Goal: Communication & Community: Answer question/provide support

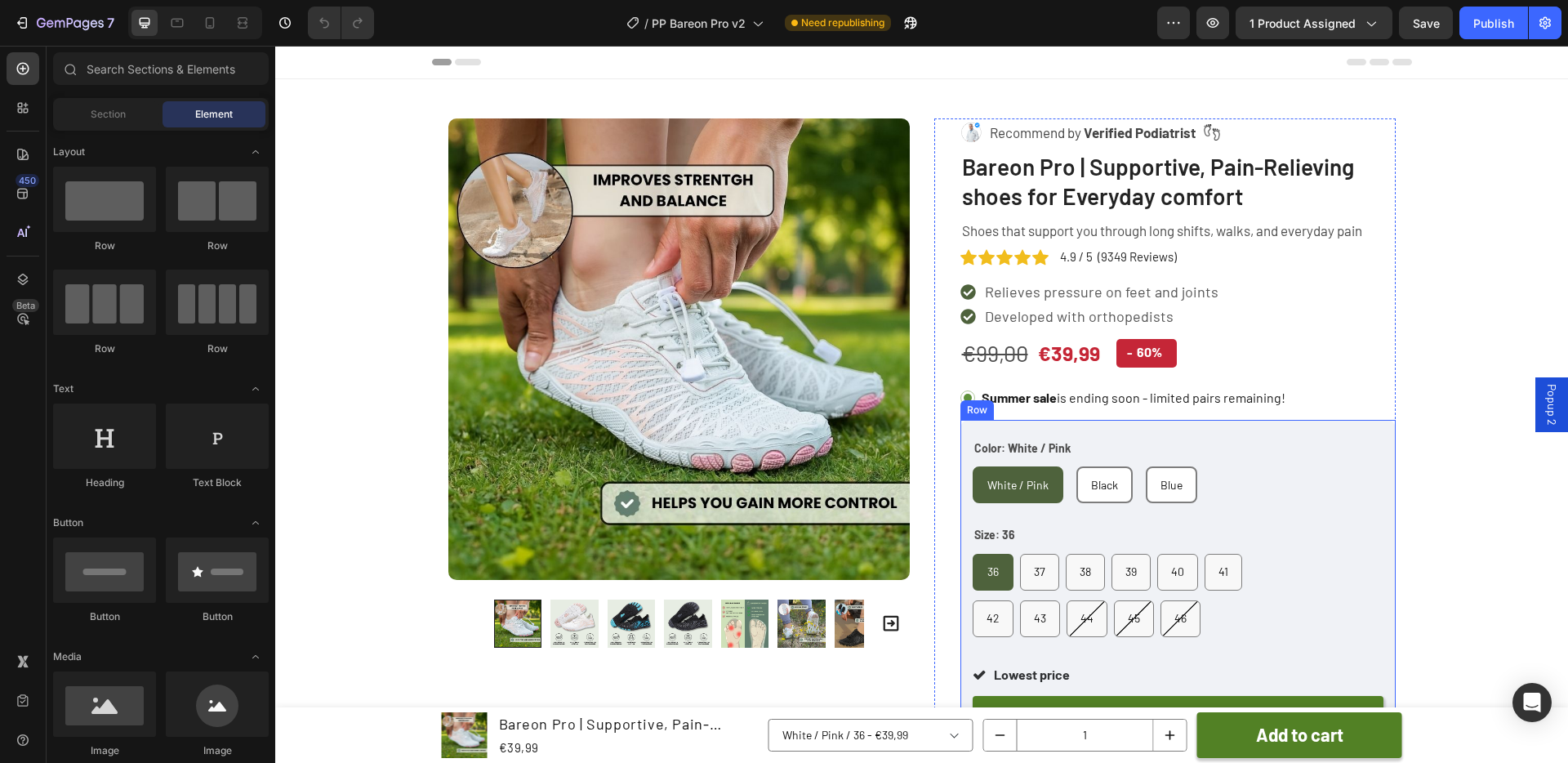
click at [1136, 424] on div "Color: White / Pink White / Pink White / Pink White / Pink Black Black Black Bl…" at bounding box center [1177, 768] width 435 height 697
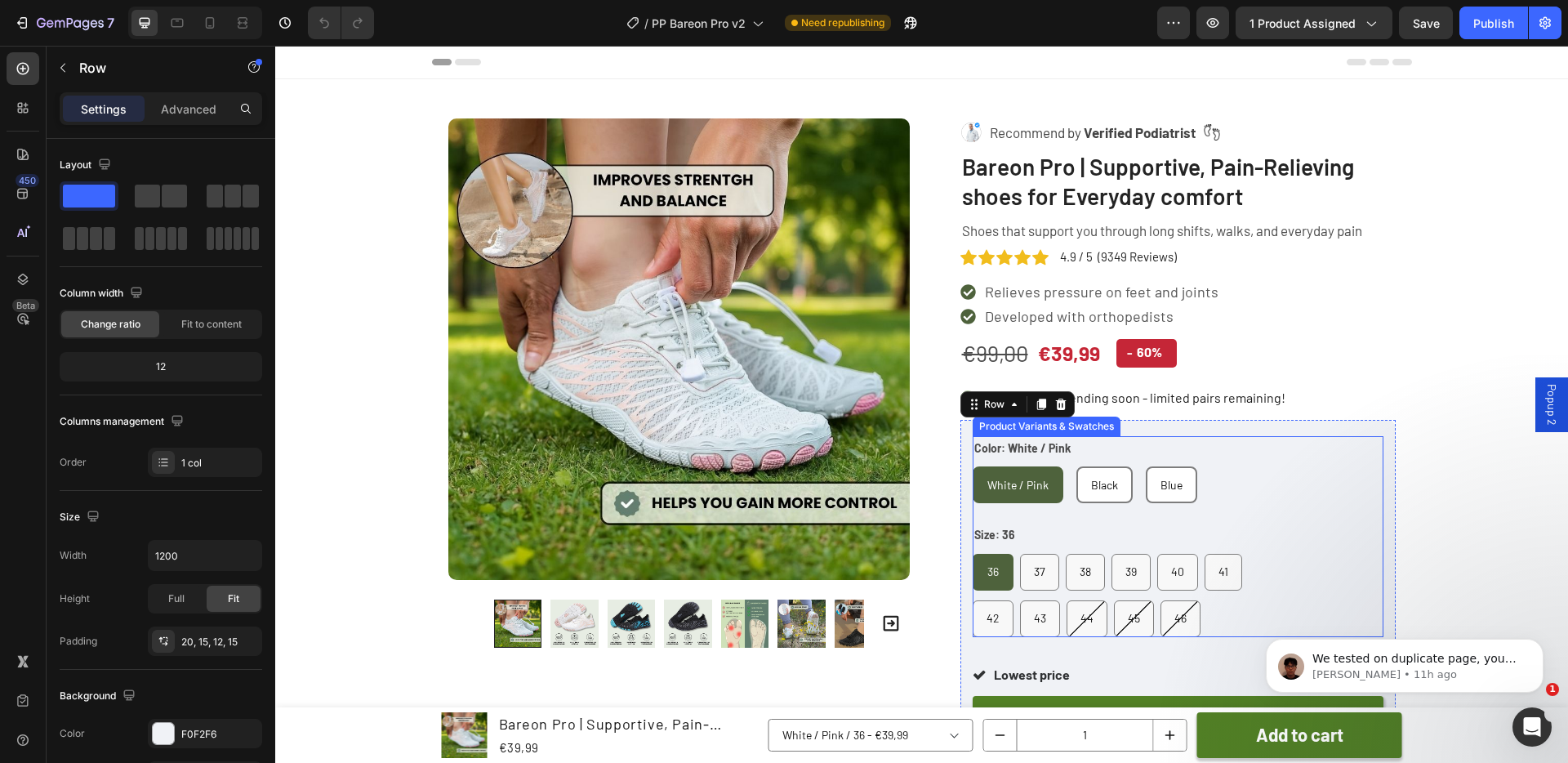
click at [1103, 445] on div "Color: White / Pink White / Pink White / Pink White / Pink Black Black Black Bl…" at bounding box center [1117, 470] width 288 height 67
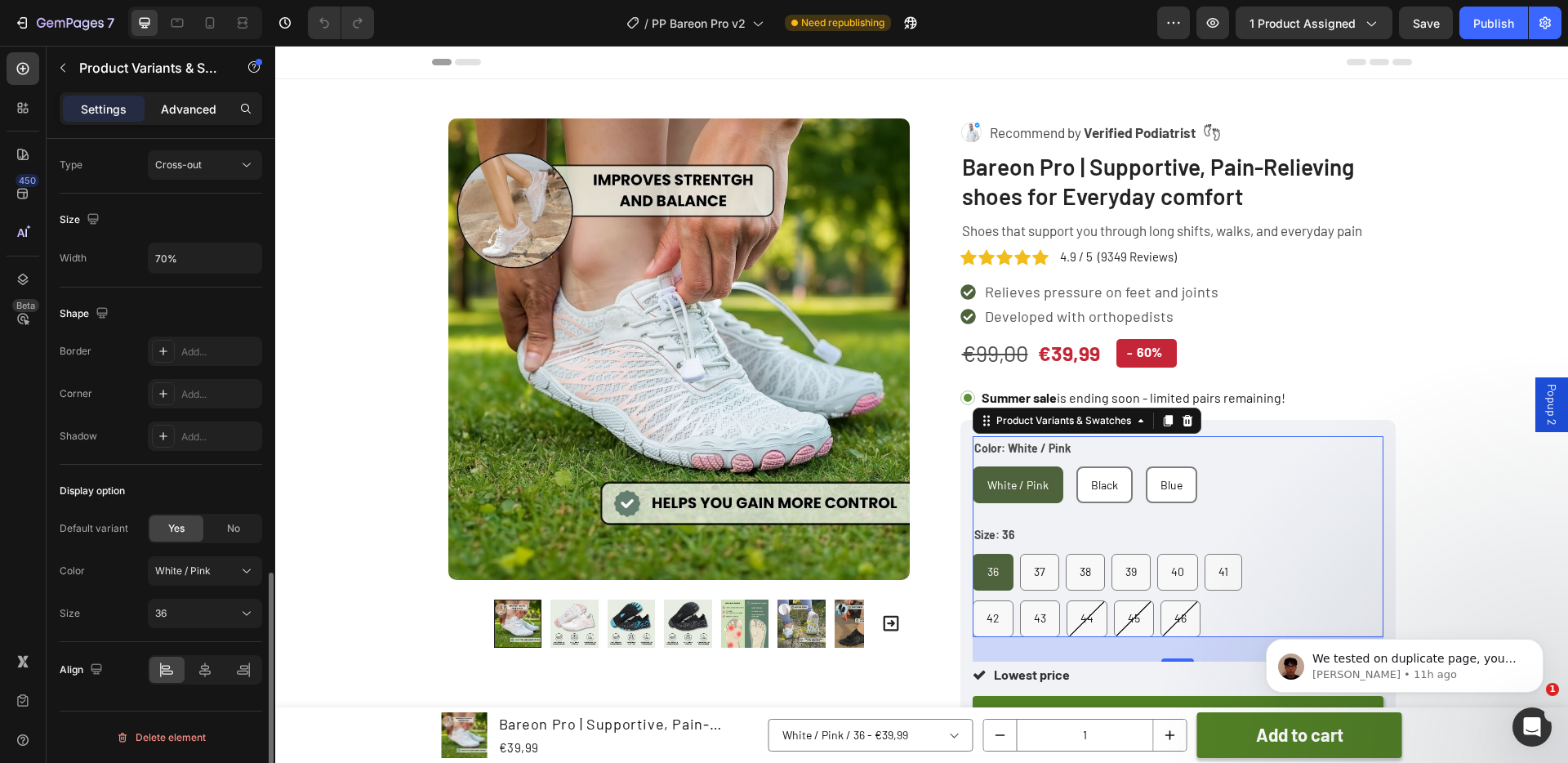
click at [212, 110] on p "Advanced" at bounding box center [188, 109] width 56 height 17
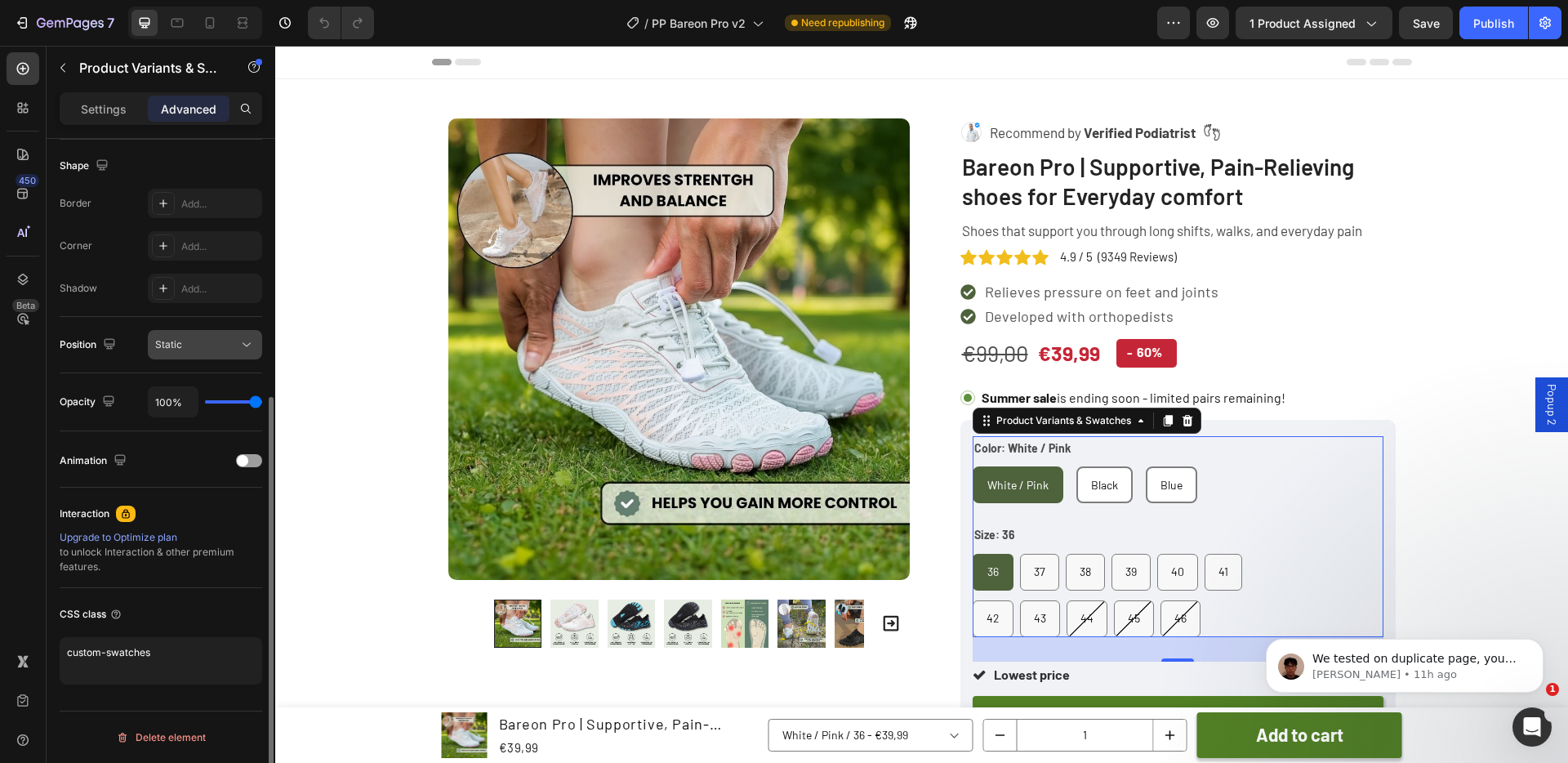
scroll to position [419, 0]
click at [161, 653] on textarea "custom-swatches" at bounding box center [161, 660] width 202 height 47
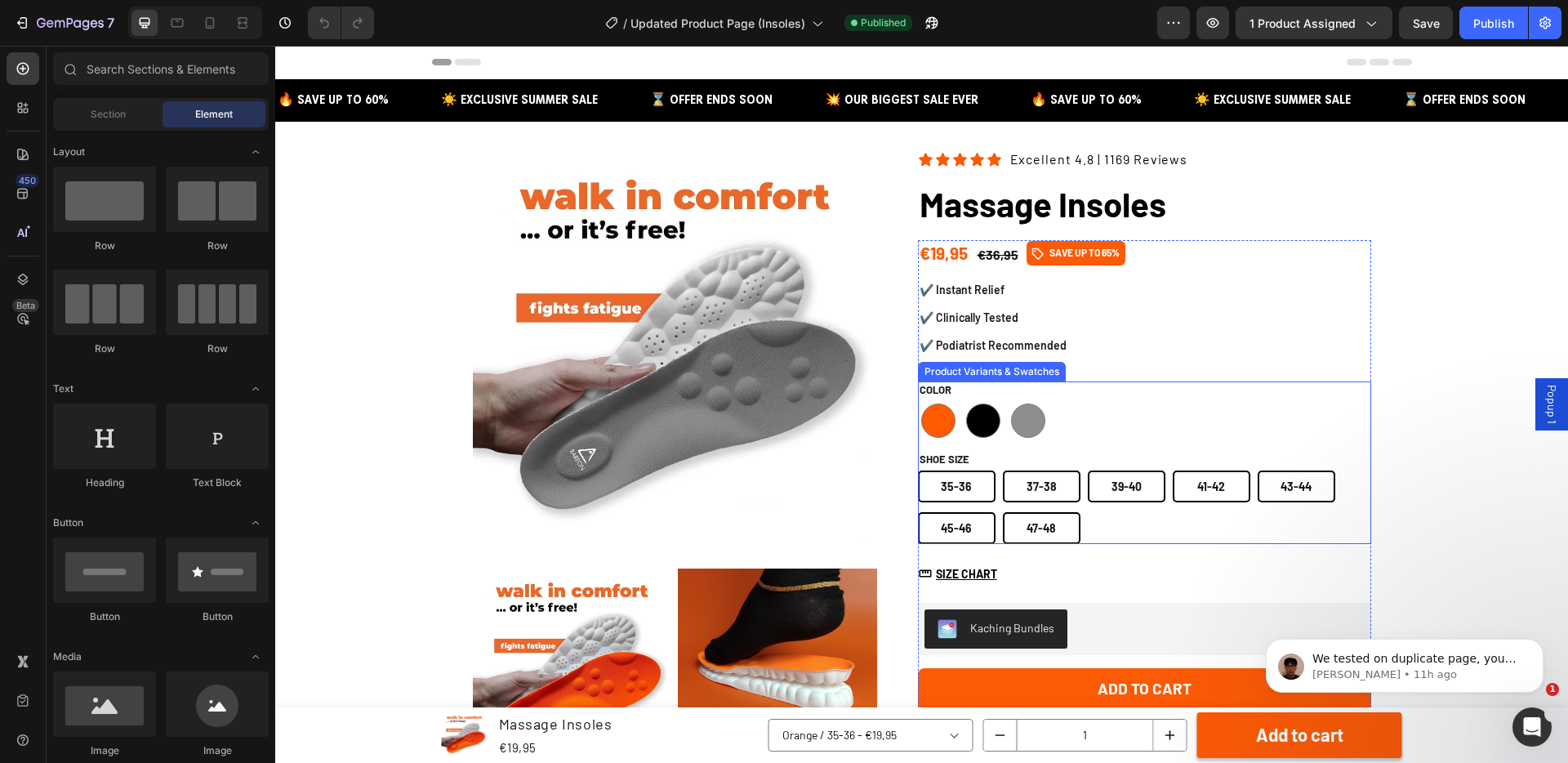
click at [1103, 413] on div "Orange Orange Black Black Grey Grey" at bounding box center [1145, 420] width 453 height 41
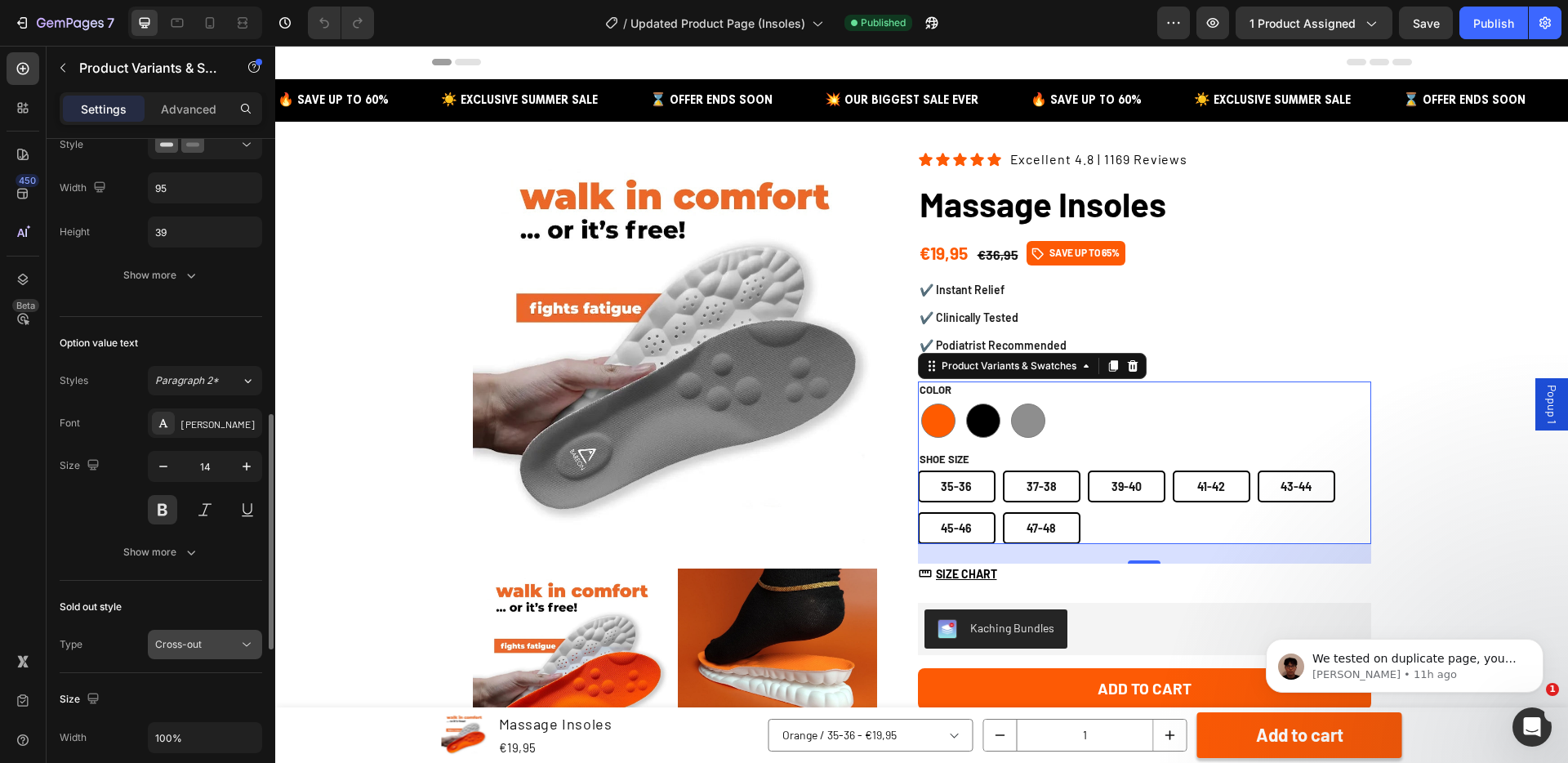
scroll to position [1222, 0]
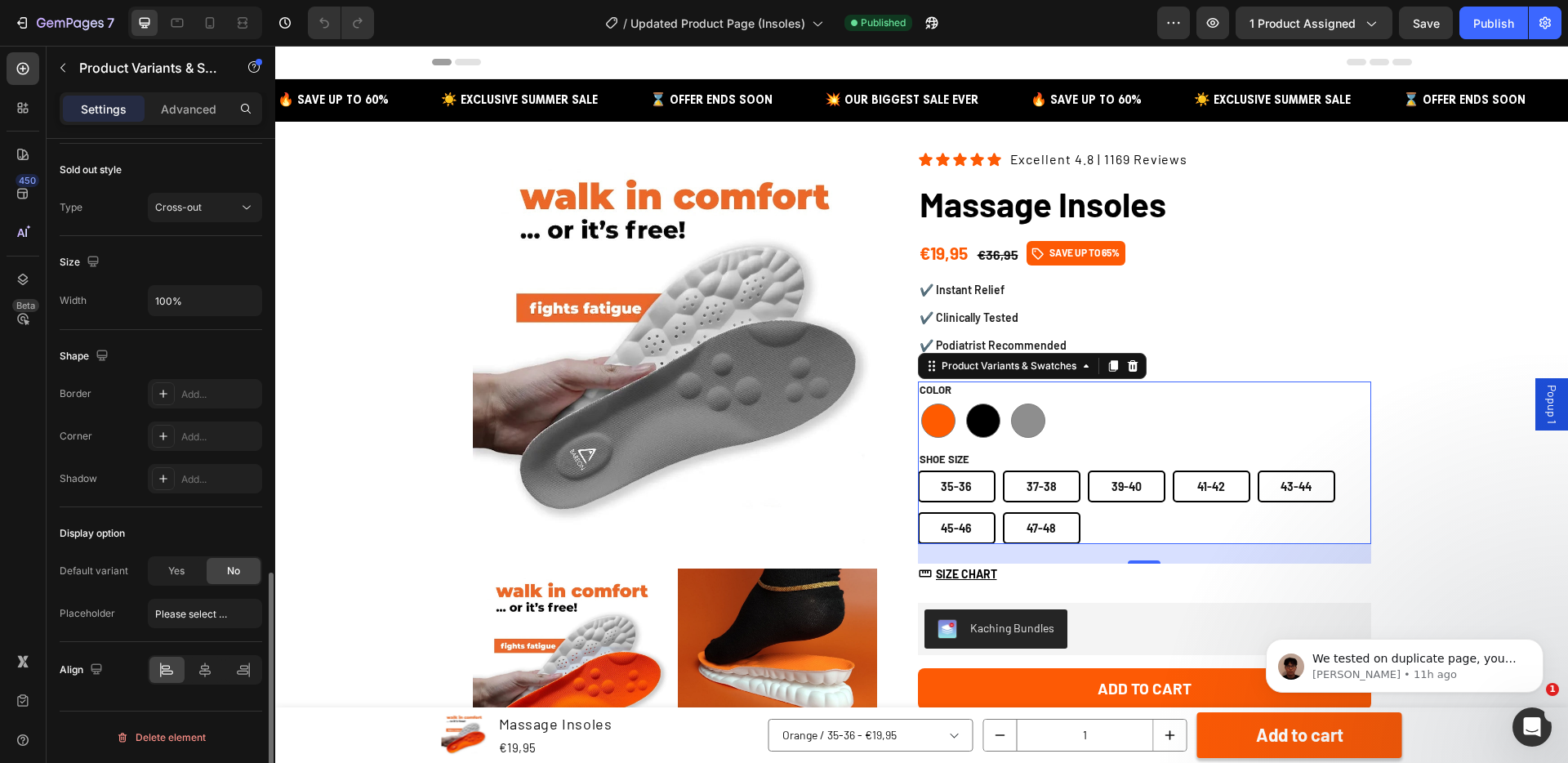
click at [201, 123] on div "Settings Advanced" at bounding box center [161, 108] width 202 height 32
click at [196, 98] on div "Advanced" at bounding box center [188, 109] width 82 height 26
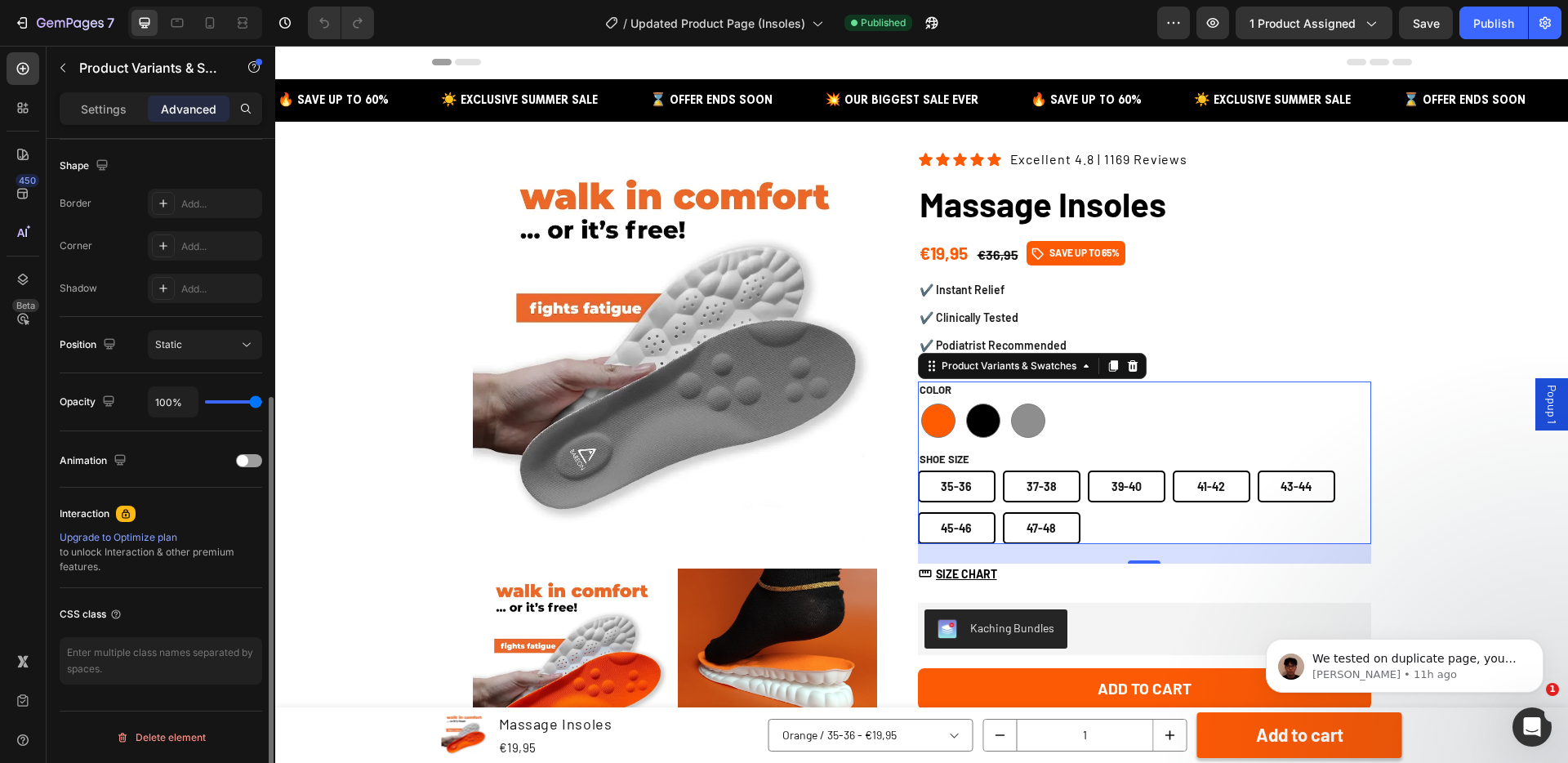
scroll to position [419, 0]
click at [132, 655] on textarea at bounding box center [161, 660] width 202 height 47
type textarea "custom-swatches-insoles"
click at [222, 610] on div "CSS class" at bounding box center [161, 614] width 202 height 26
click at [225, 655] on textarea "custom-swatches-insoles" at bounding box center [161, 660] width 202 height 47
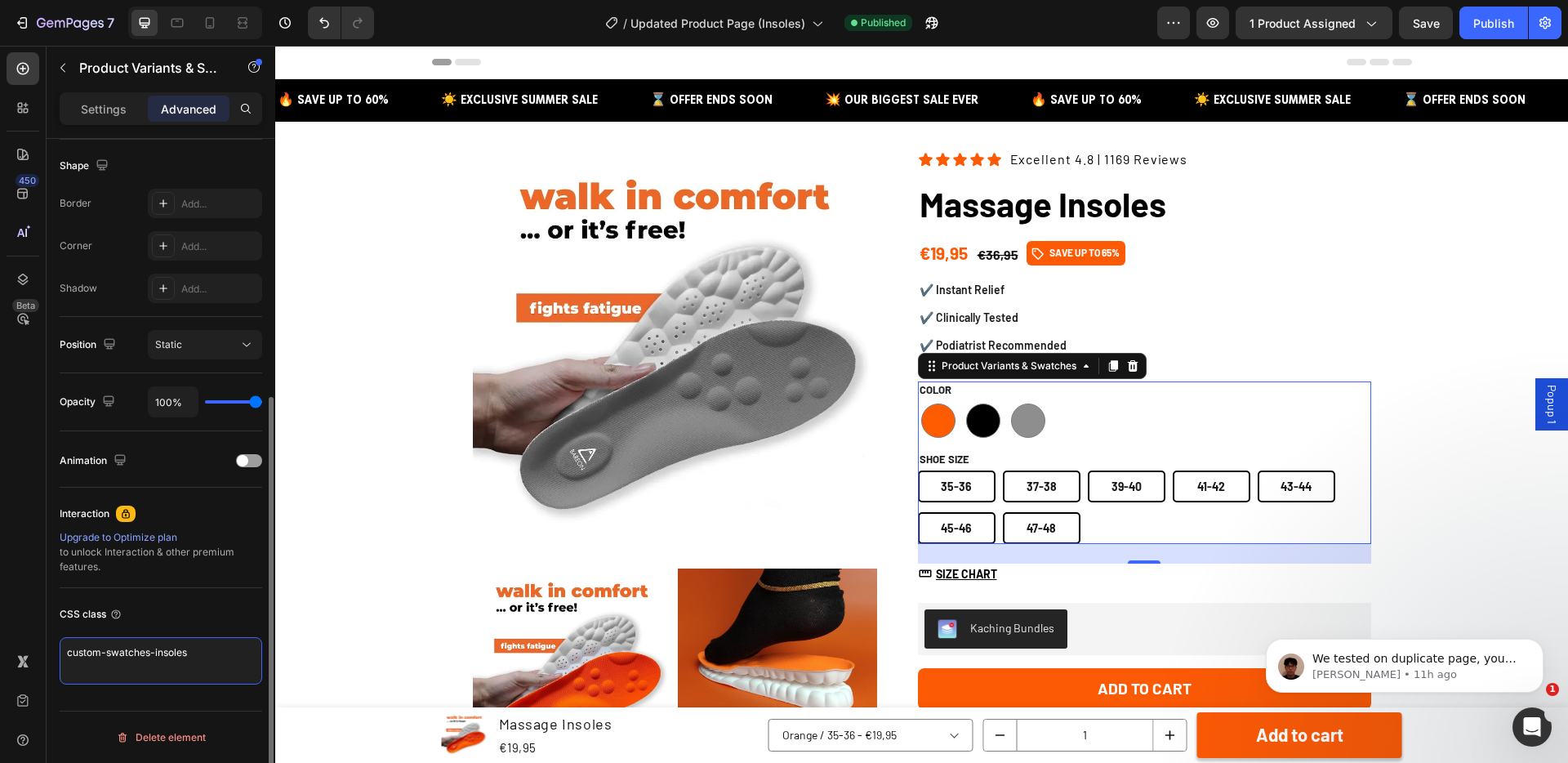
click at [225, 655] on textarea "custom-swatches-insoles" at bounding box center [161, 660] width 202 height 47
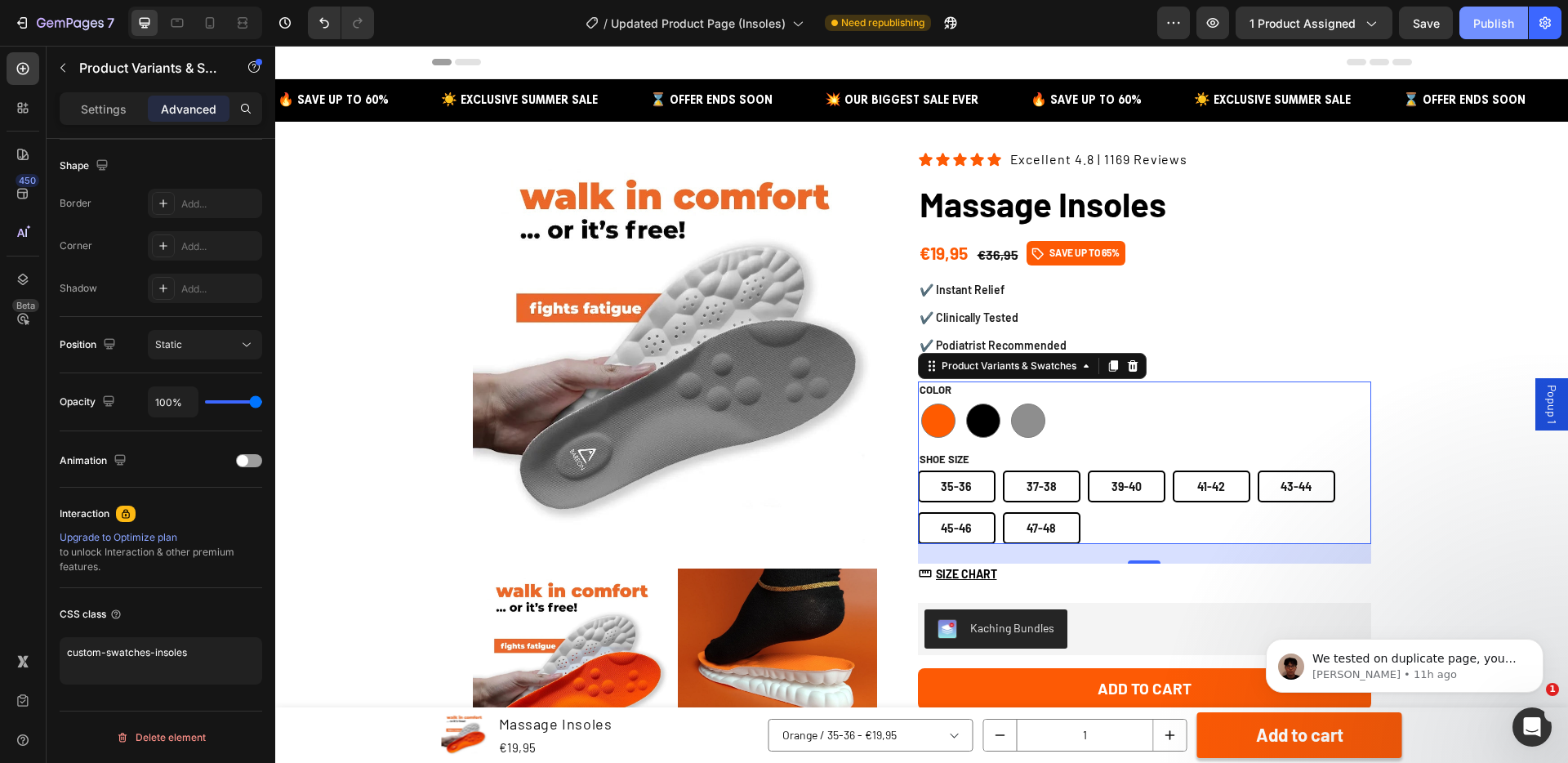
click at [1503, 25] on div "Publish" at bounding box center [1494, 23] width 41 height 17
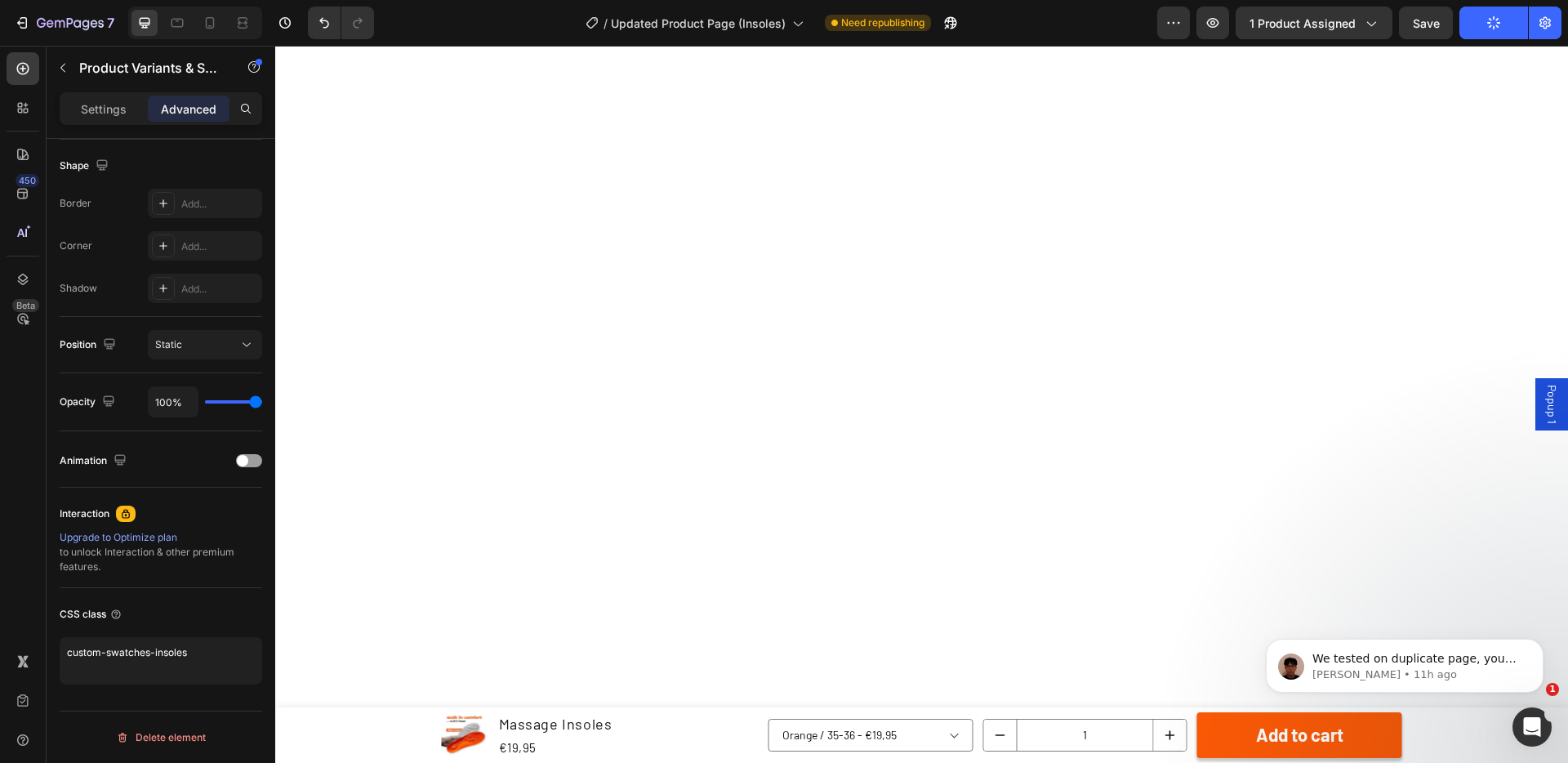
scroll to position [0, 0]
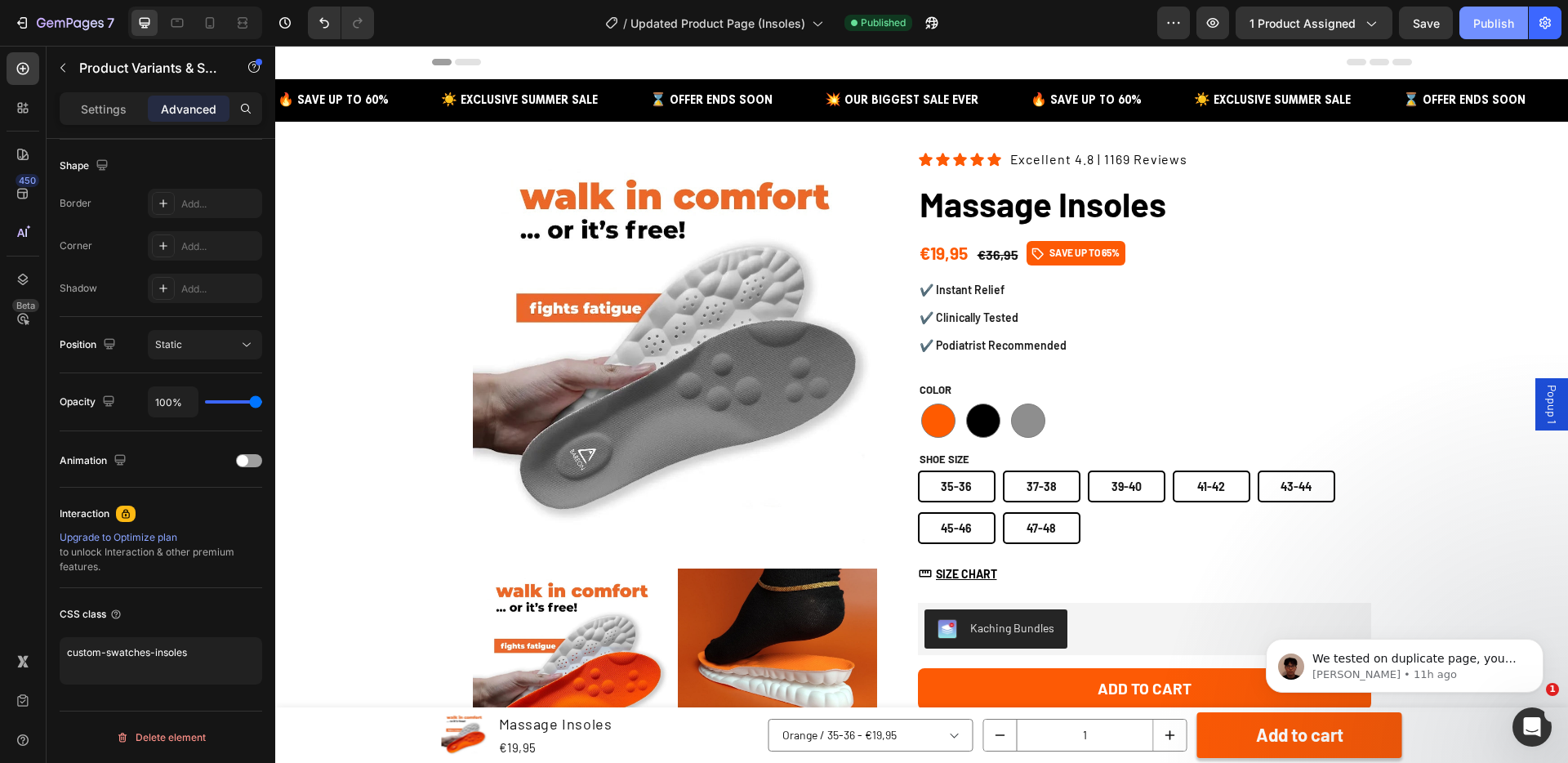
click at [1480, 23] on div "Publish" at bounding box center [1494, 23] width 41 height 17
click at [930, 32] on button "button" at bounding box center [931, 22] width 32 height 32
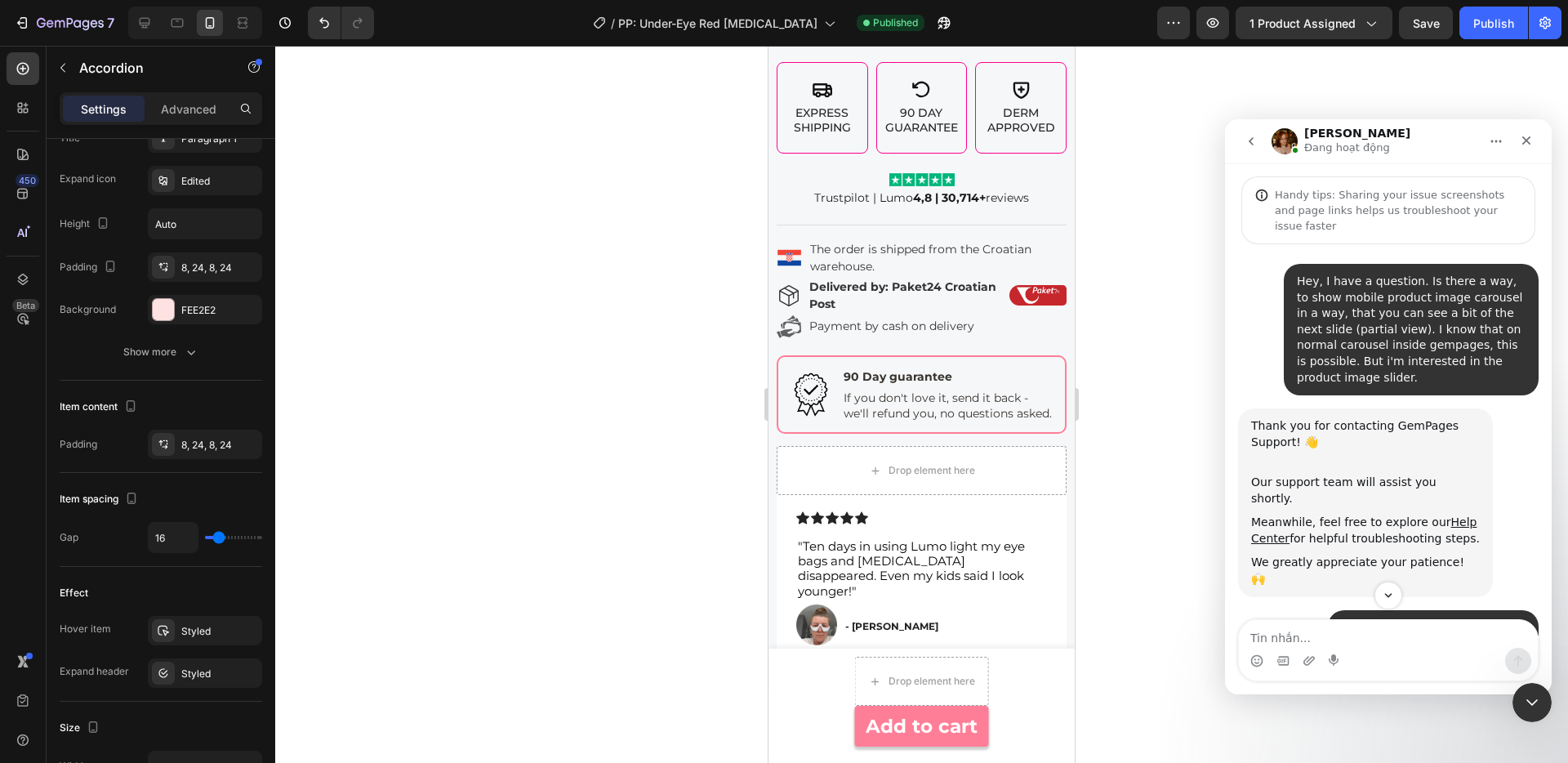
scroll to position [3, 0]
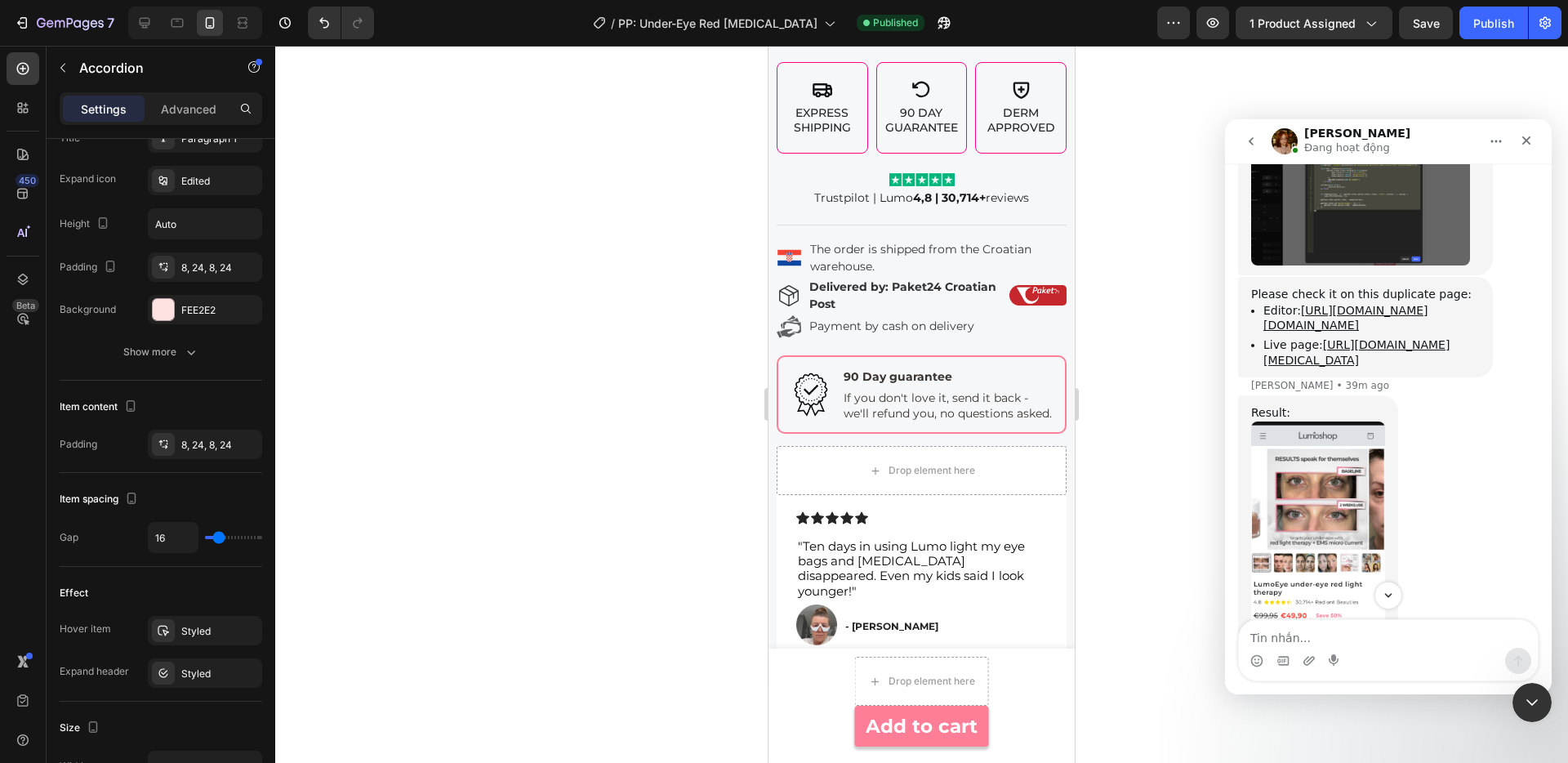
click at [1385, 648] on div "Intercom messenger" at bounding box center [1388, 661] width 299 height 26
click at [1380, 647] on textarea "Tin nhắn..." at bounding box center [1388, 634] width 299 height 28
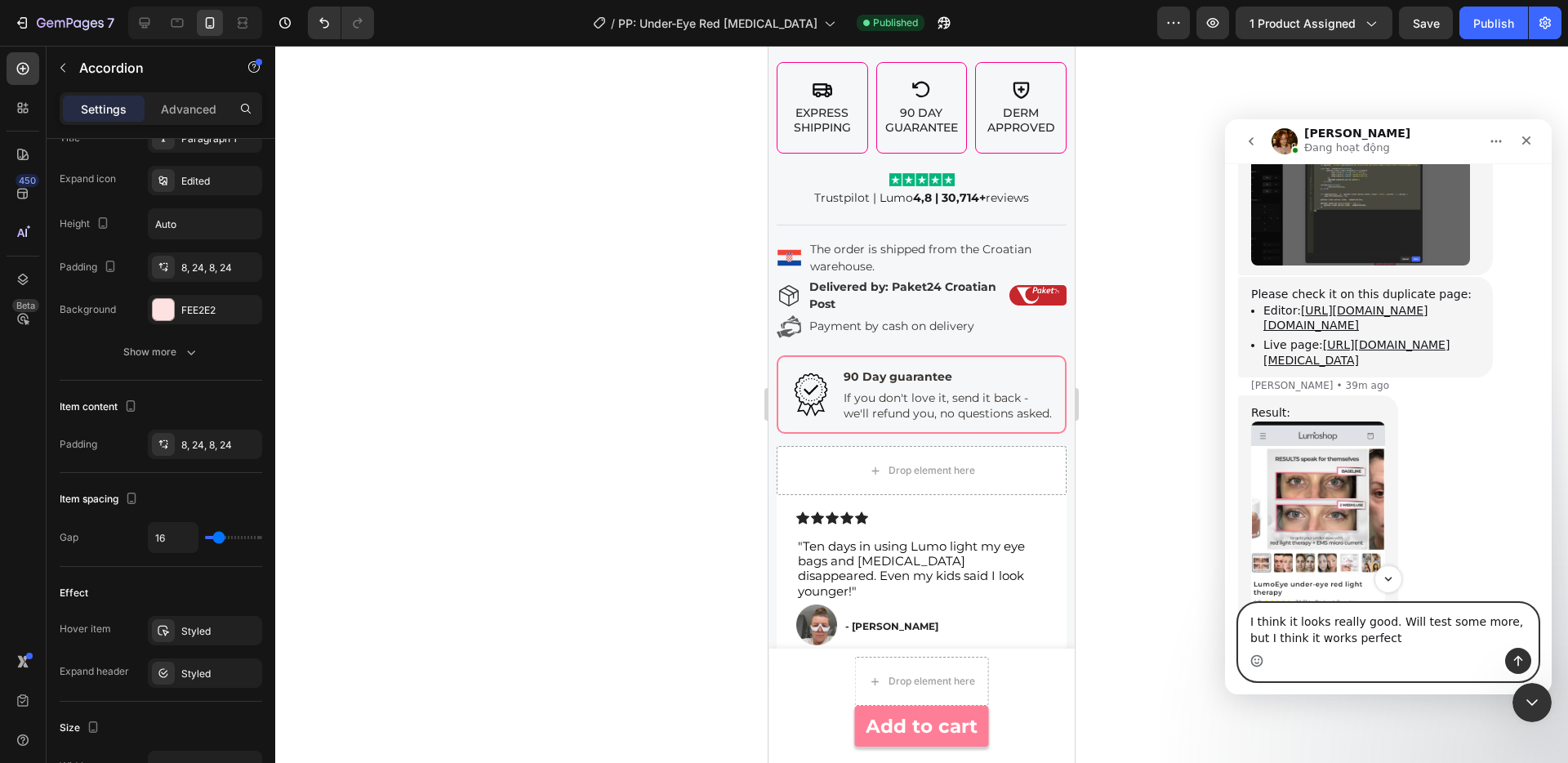
click at [1259, 657] on icon "Emoji picker" at bounding box center [1257, 661] width 13 height 13
type textarea "I think it looks really good. Will test some more, but I think it works perfect…"
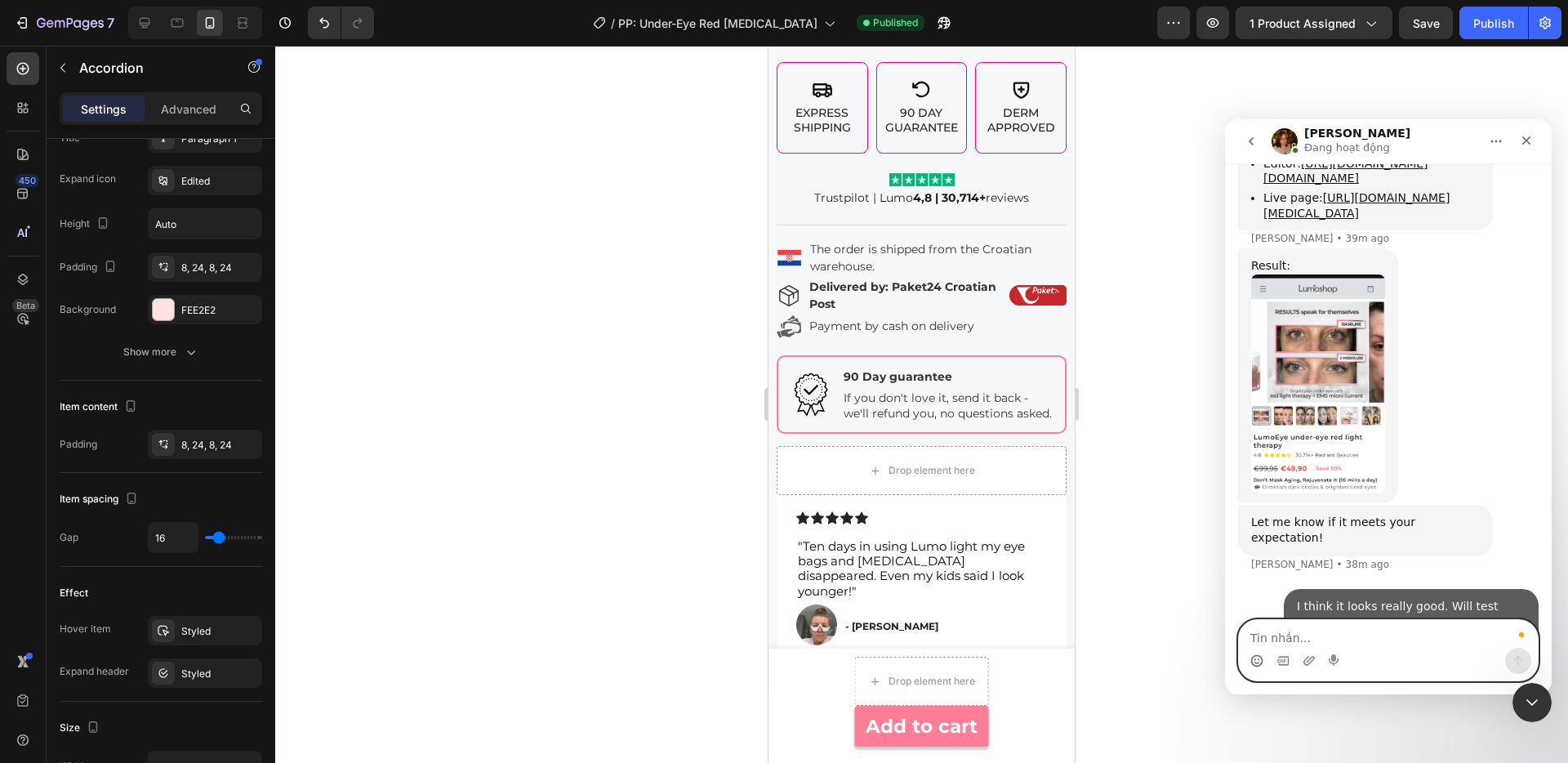
scroll to position [3640, 0]
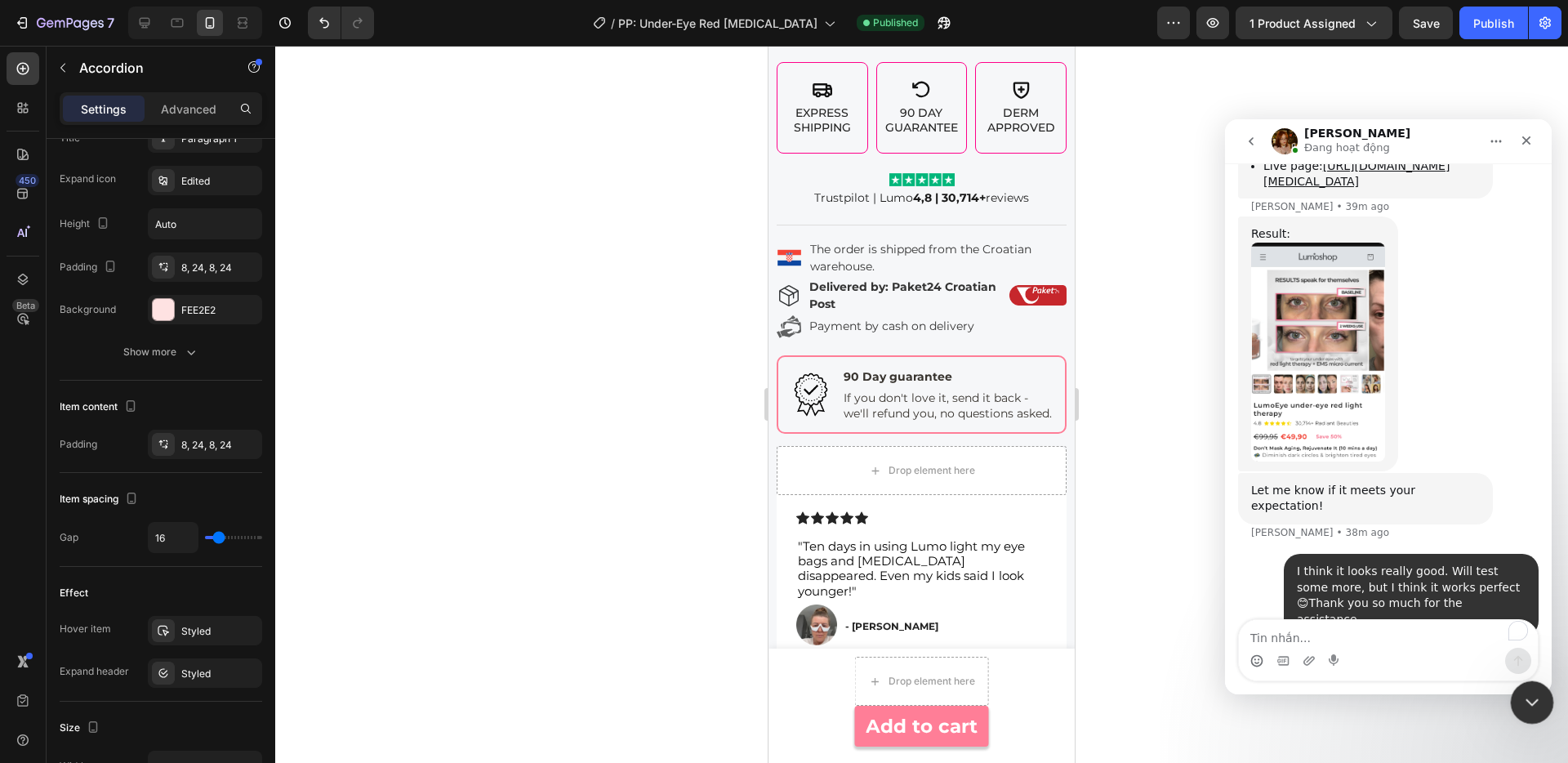
click at [1526, 705] on icon "Close Intercom Messenger" at bounding box center [1529, 699] width 19 height 19
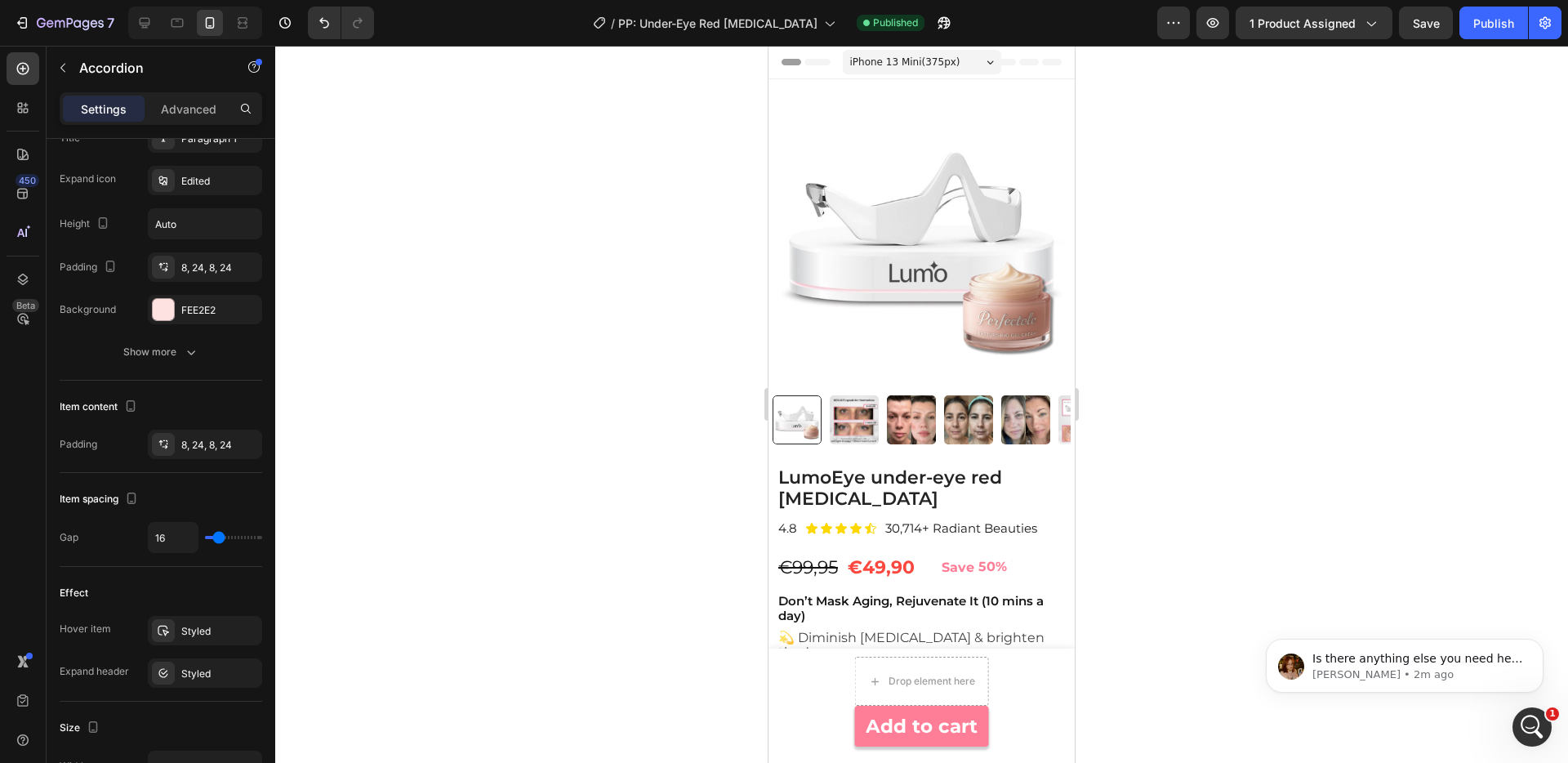
scroll to position [3808, 0]
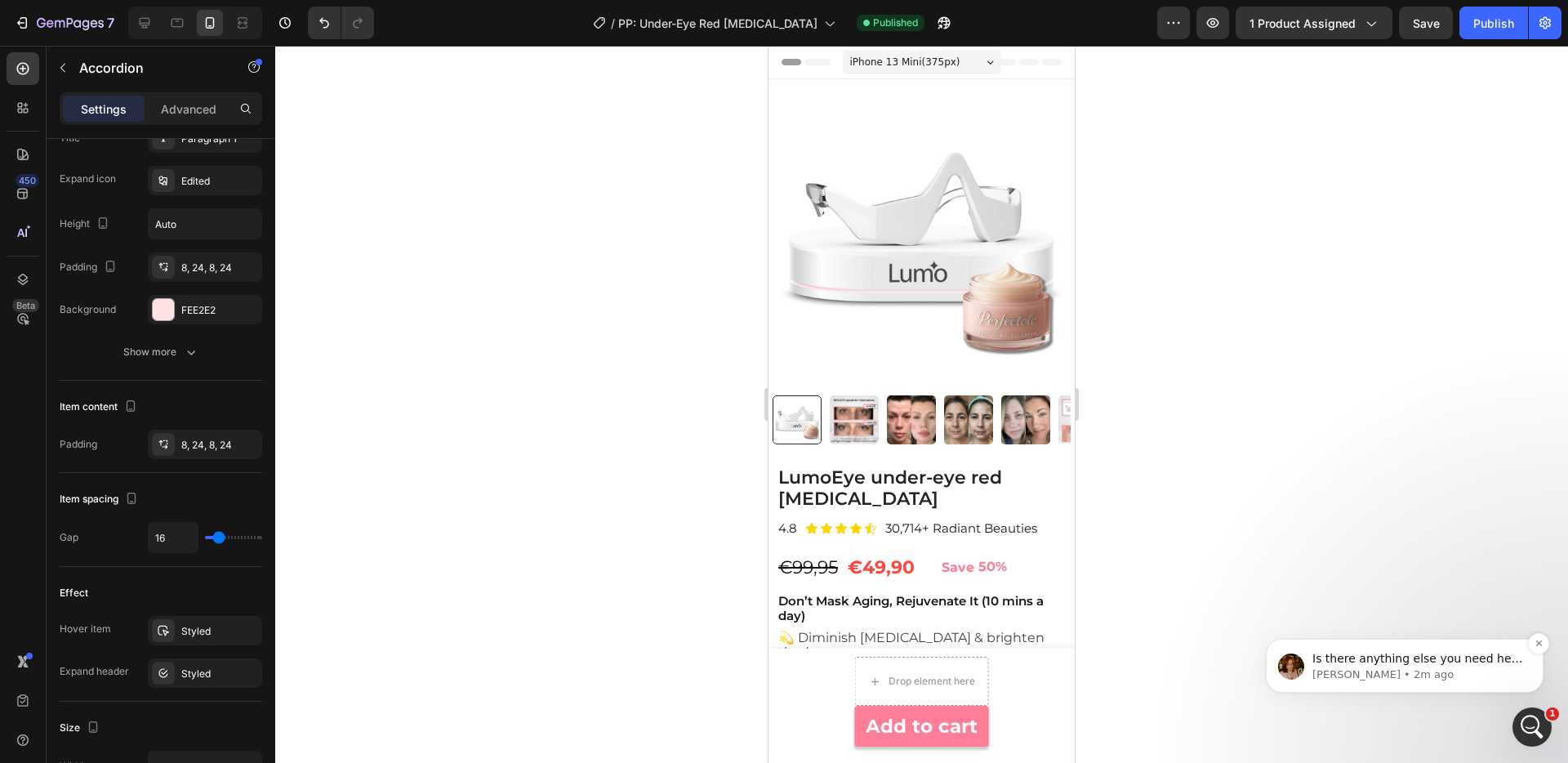
click at [1389, 655] on p "Is there anything else you need help with? 😊" at bounding box center [1418, 659] width 211 height 17
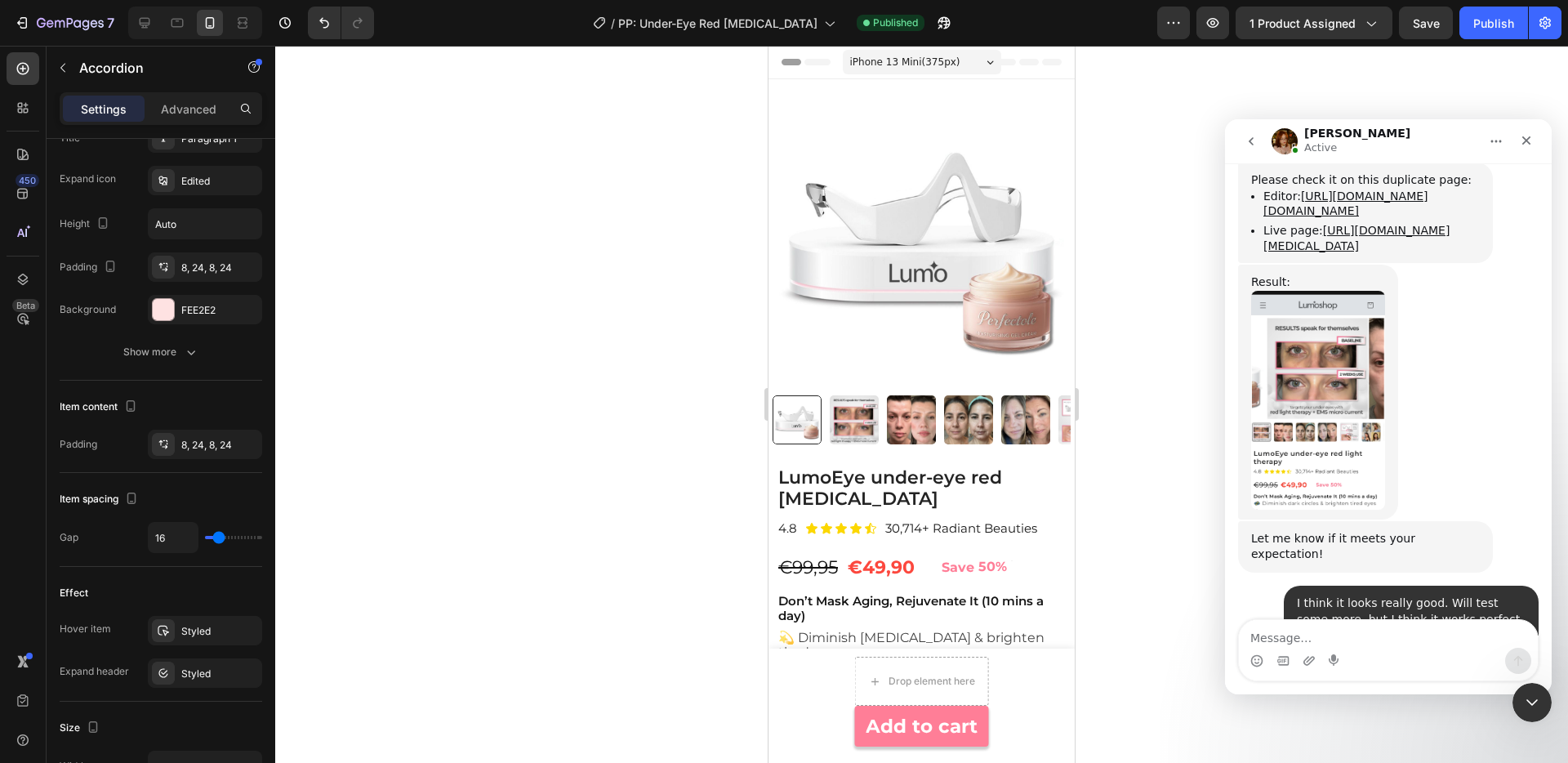
scroll to position [3818, 0]
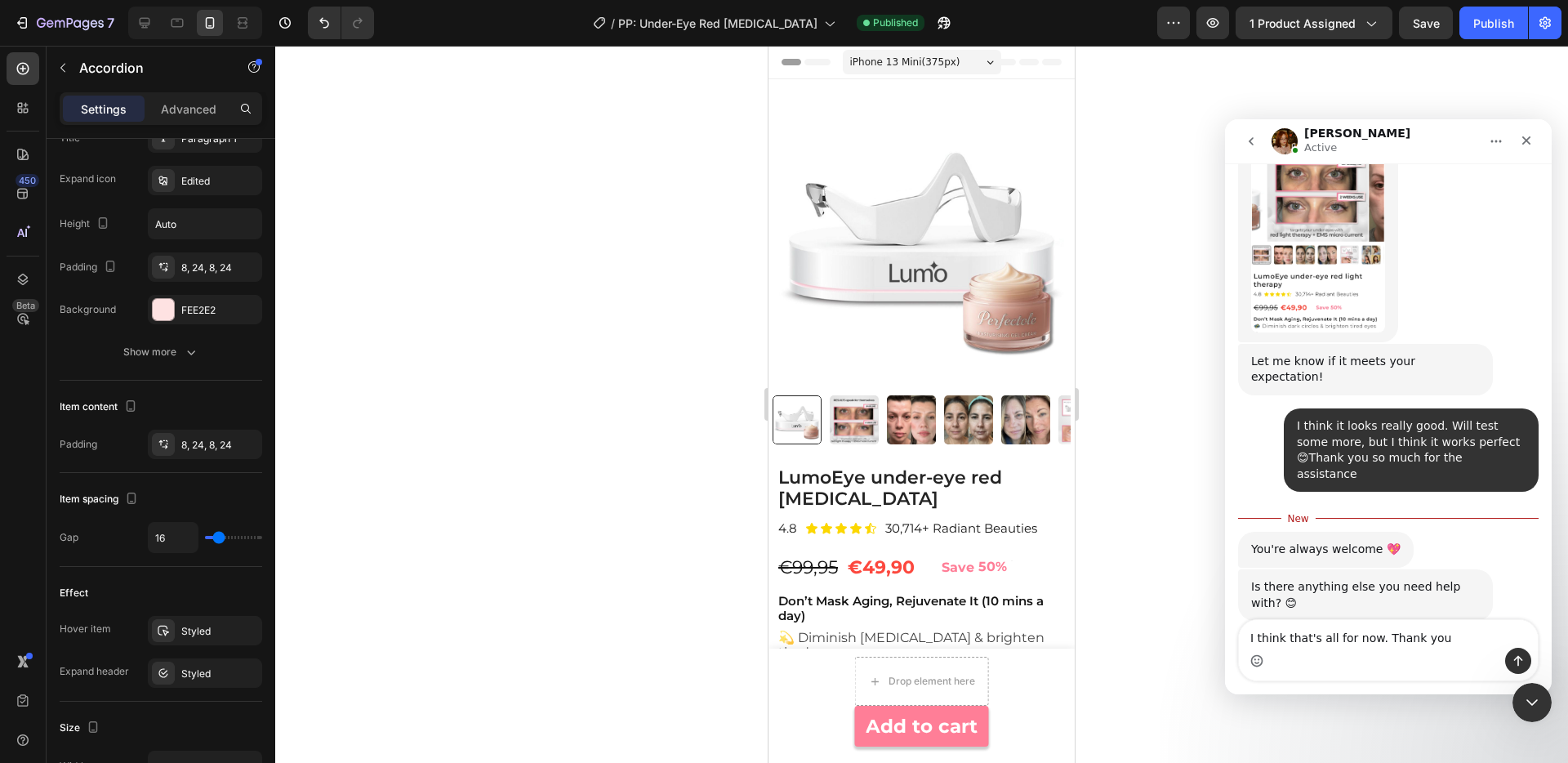
type textarea "I think that's all for now. Thank you"
click at [1262, 661] on circle "Emoji picker" at bounding box center [1256, 659] width 10 height 10
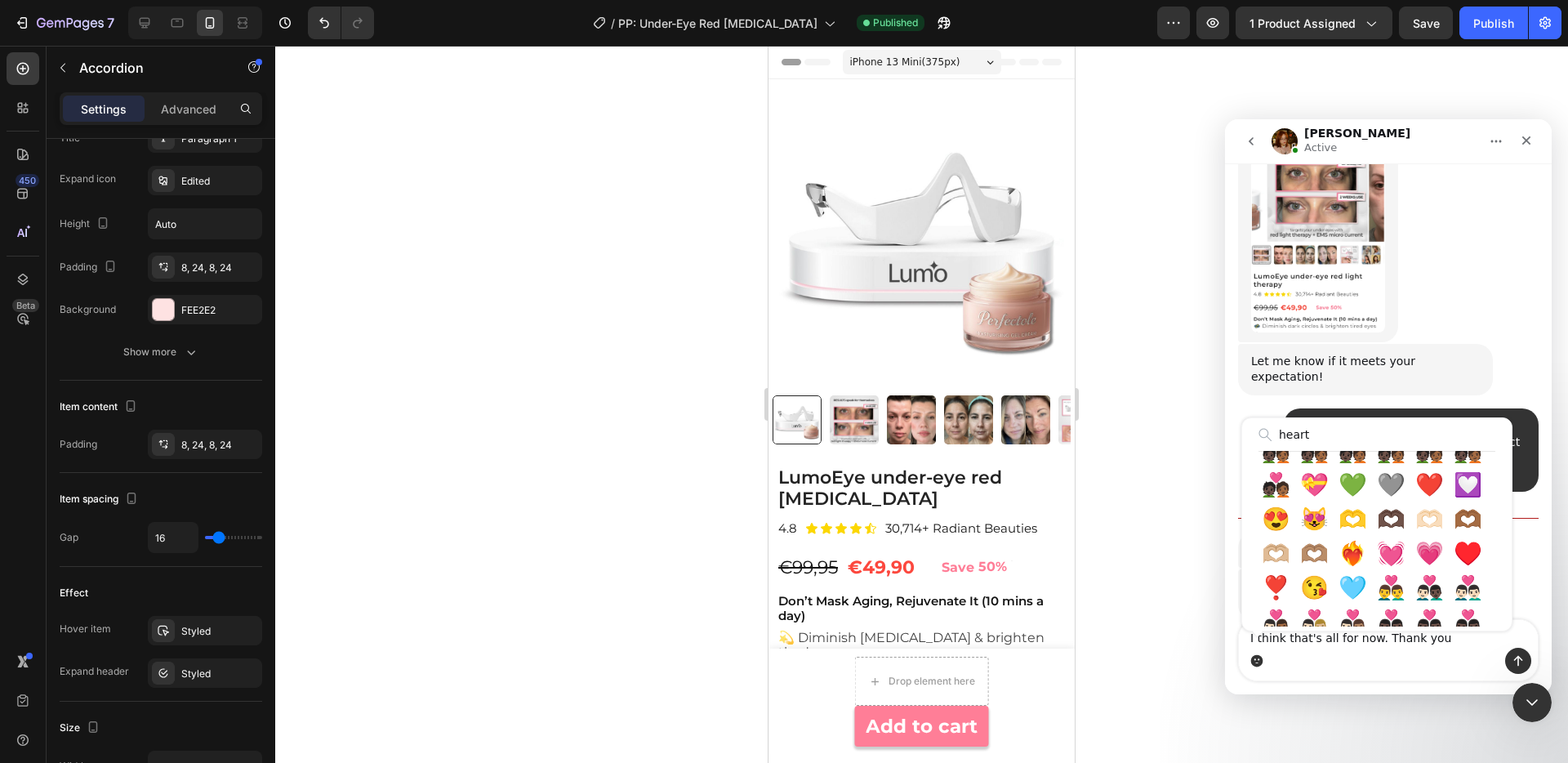
scroll to position [0, 0]
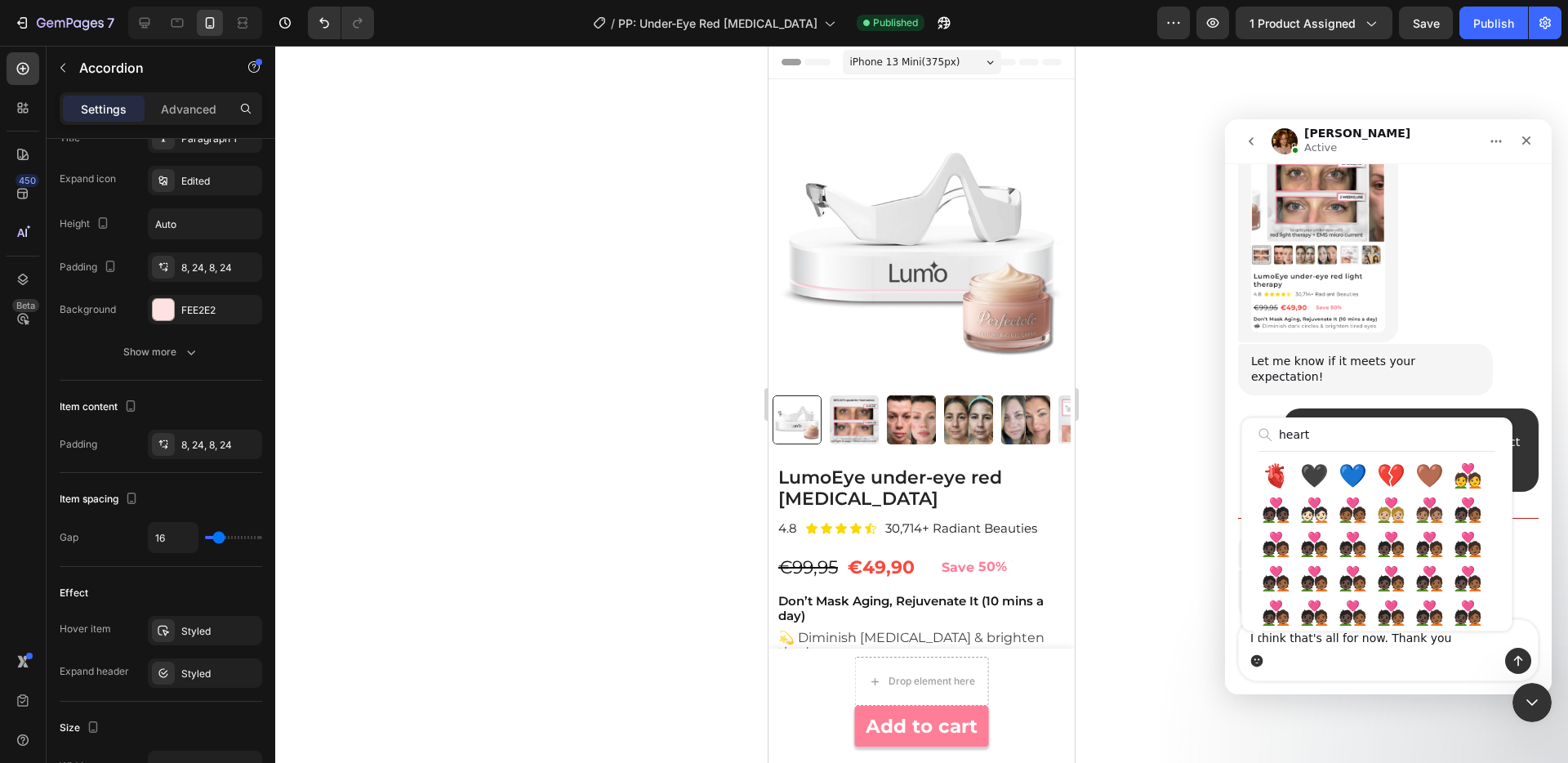
type input "heart"
type textarea "I think that's all for now. Thank you ❤️"
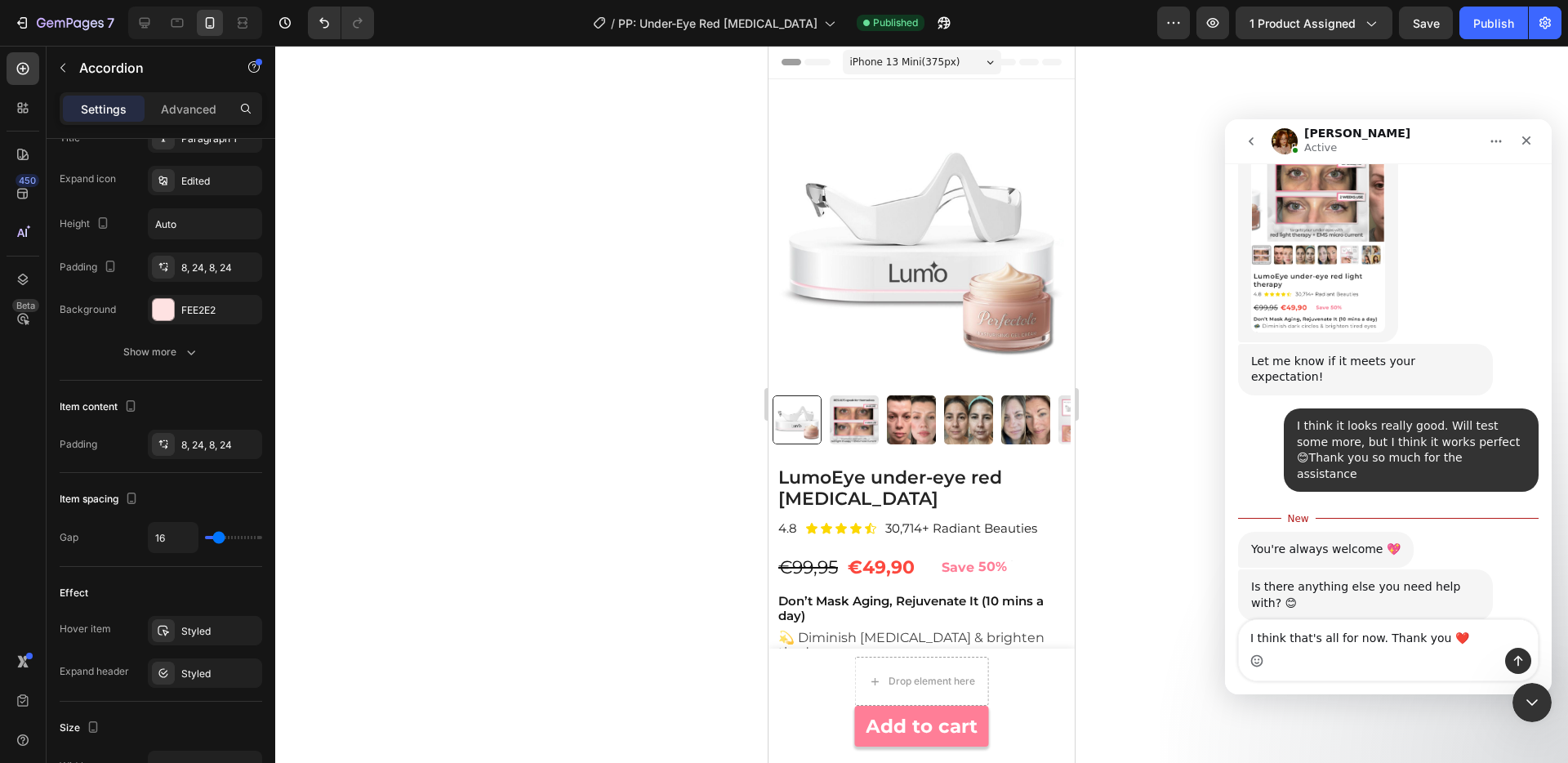
click at [1534, 670] on div "Intercom messenger" at bounding box center [1388, 661] width 299 height 26
click at [1522, 662] on icon "Send a message…" at bounding box center [1518, 661] width 13 height 13
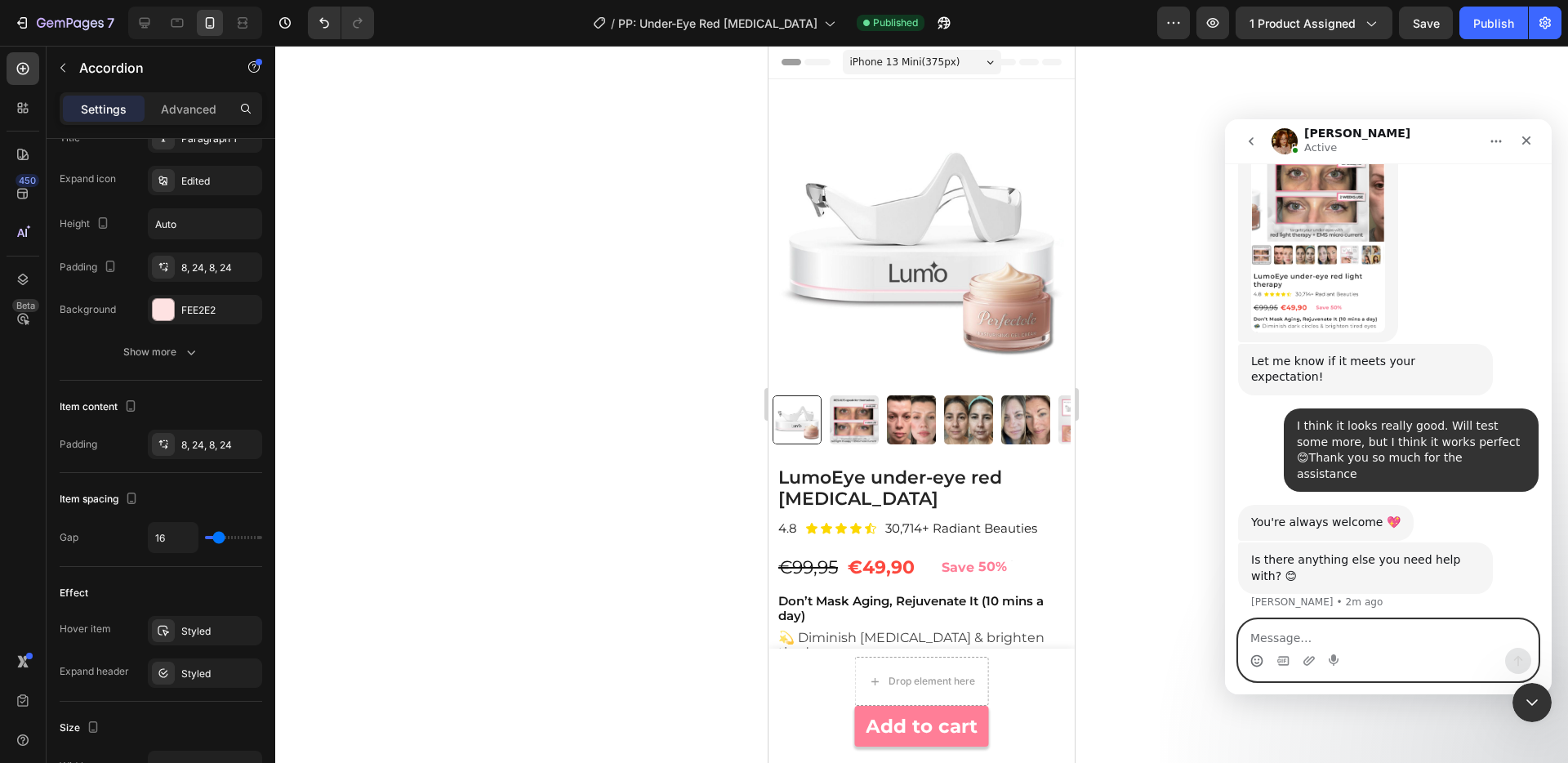
scroll to position [3839, 0]
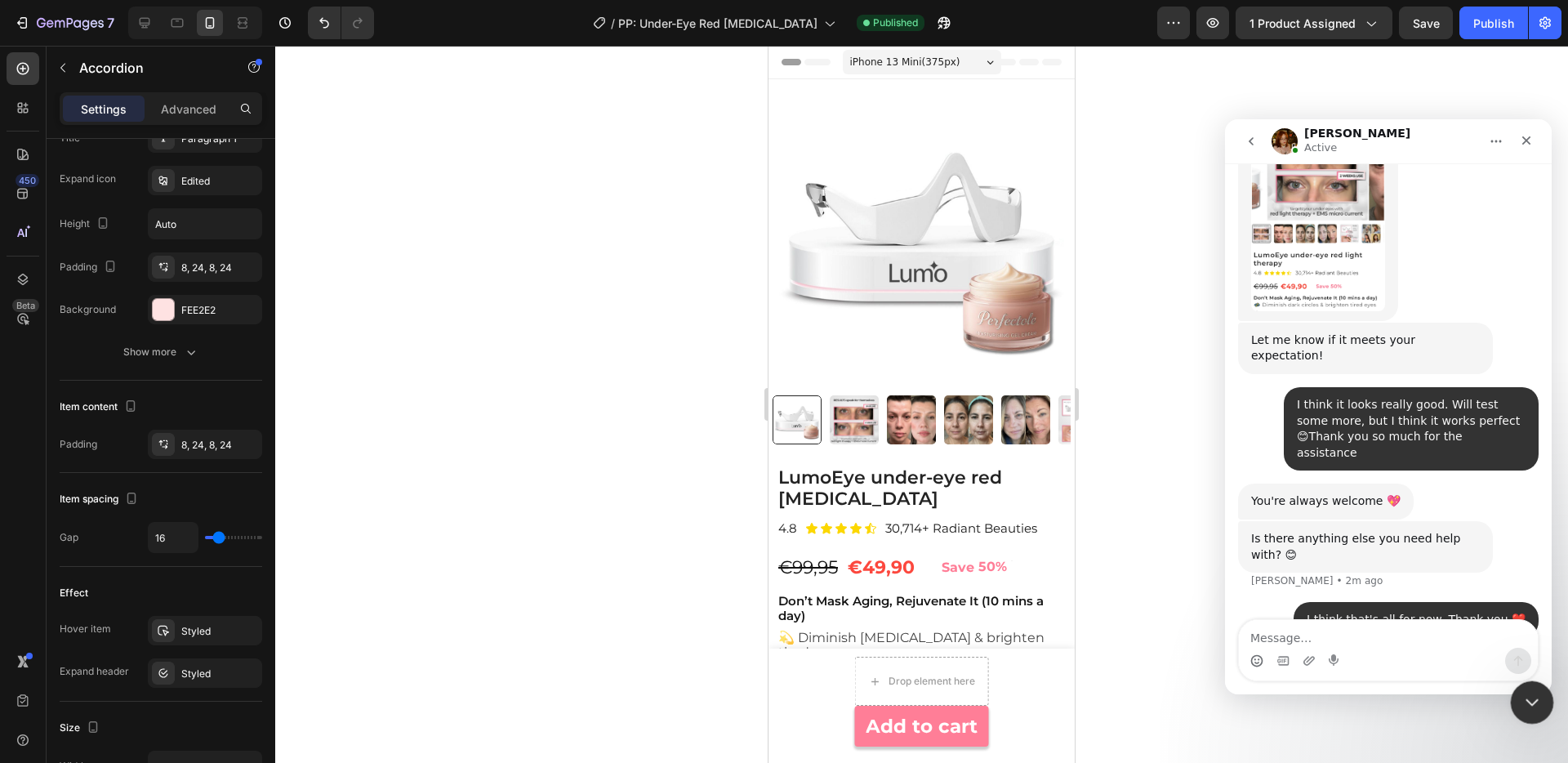
click at [1523, 709] on div "Close Intercom Messenger" at bounding box center [1529, 700] width 39 height 39
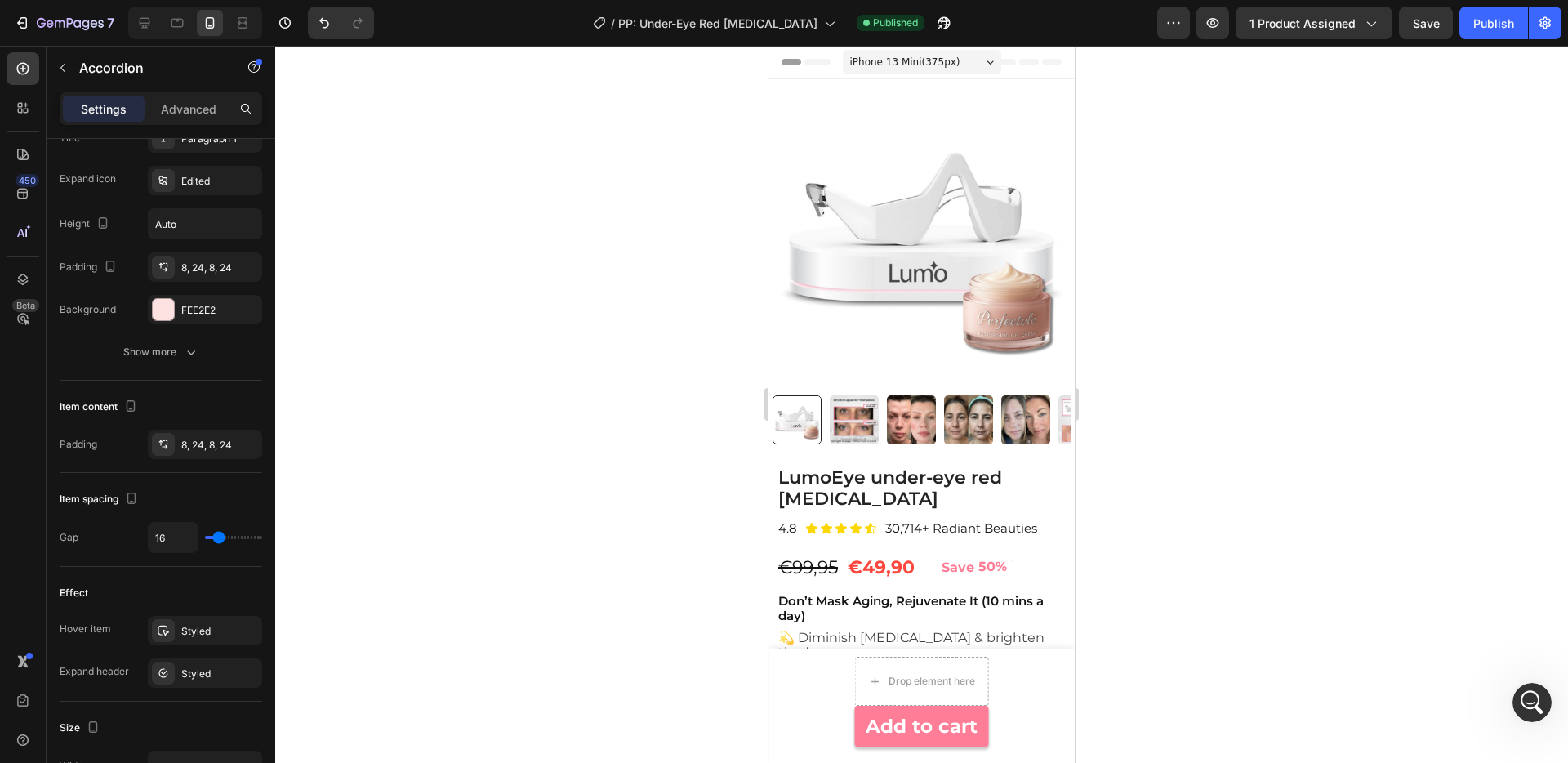
click at [1244, 317] on div at bounding box center [921, 404] width 1292 height 717
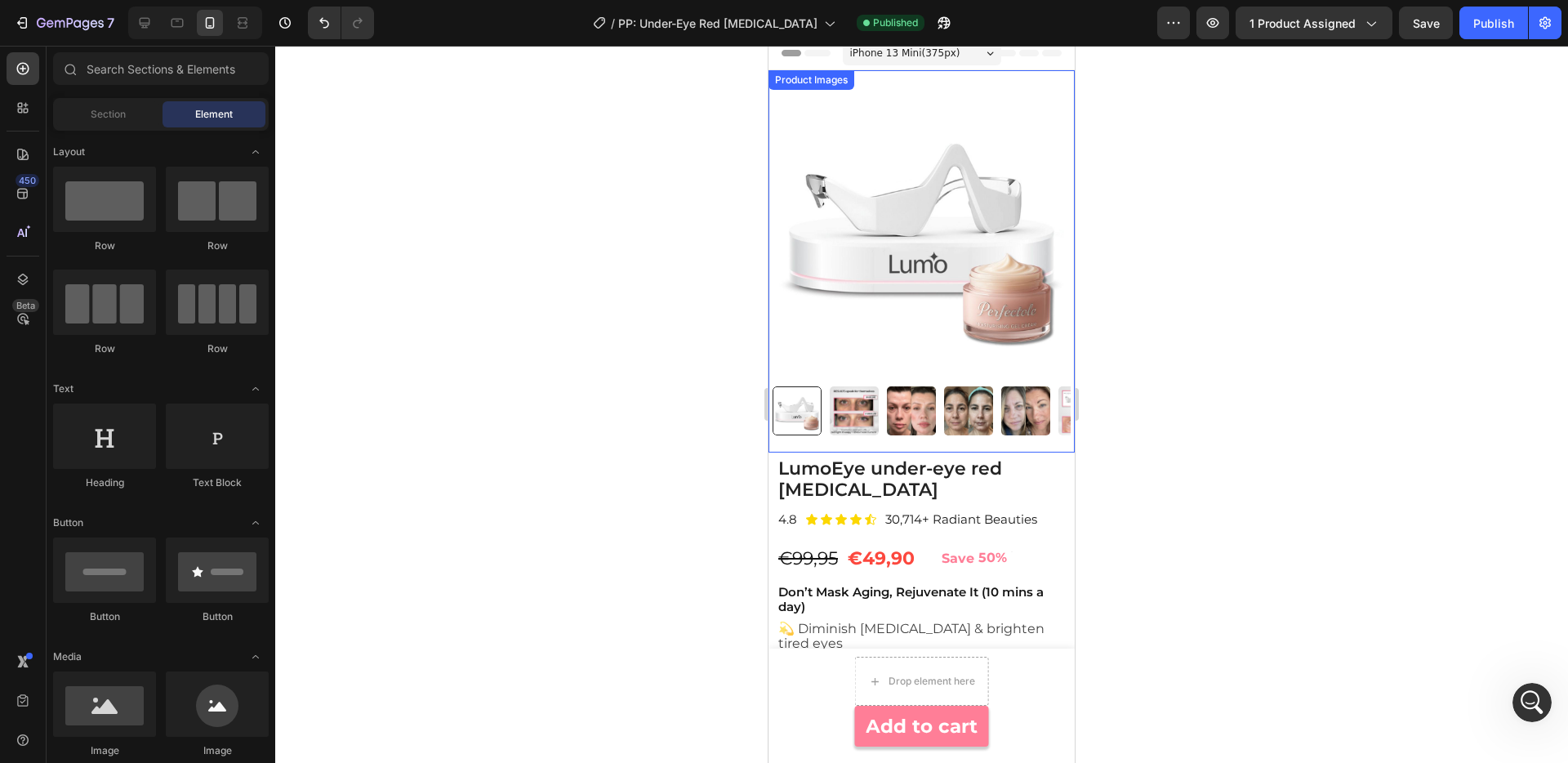
scroll to position [0, 0]
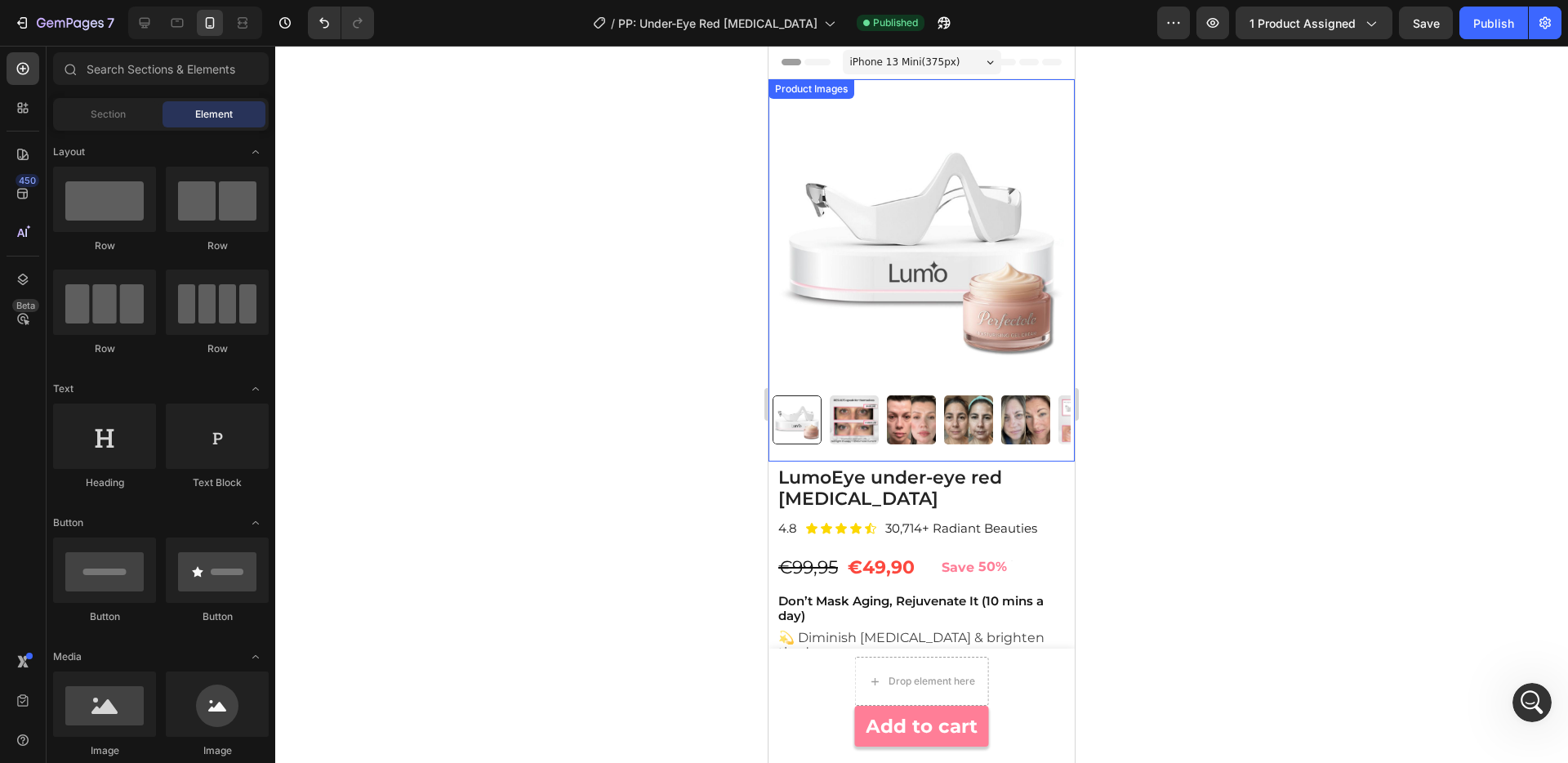
click at [943, 168] on img at bounding box center [921, 236] width 298 height 298
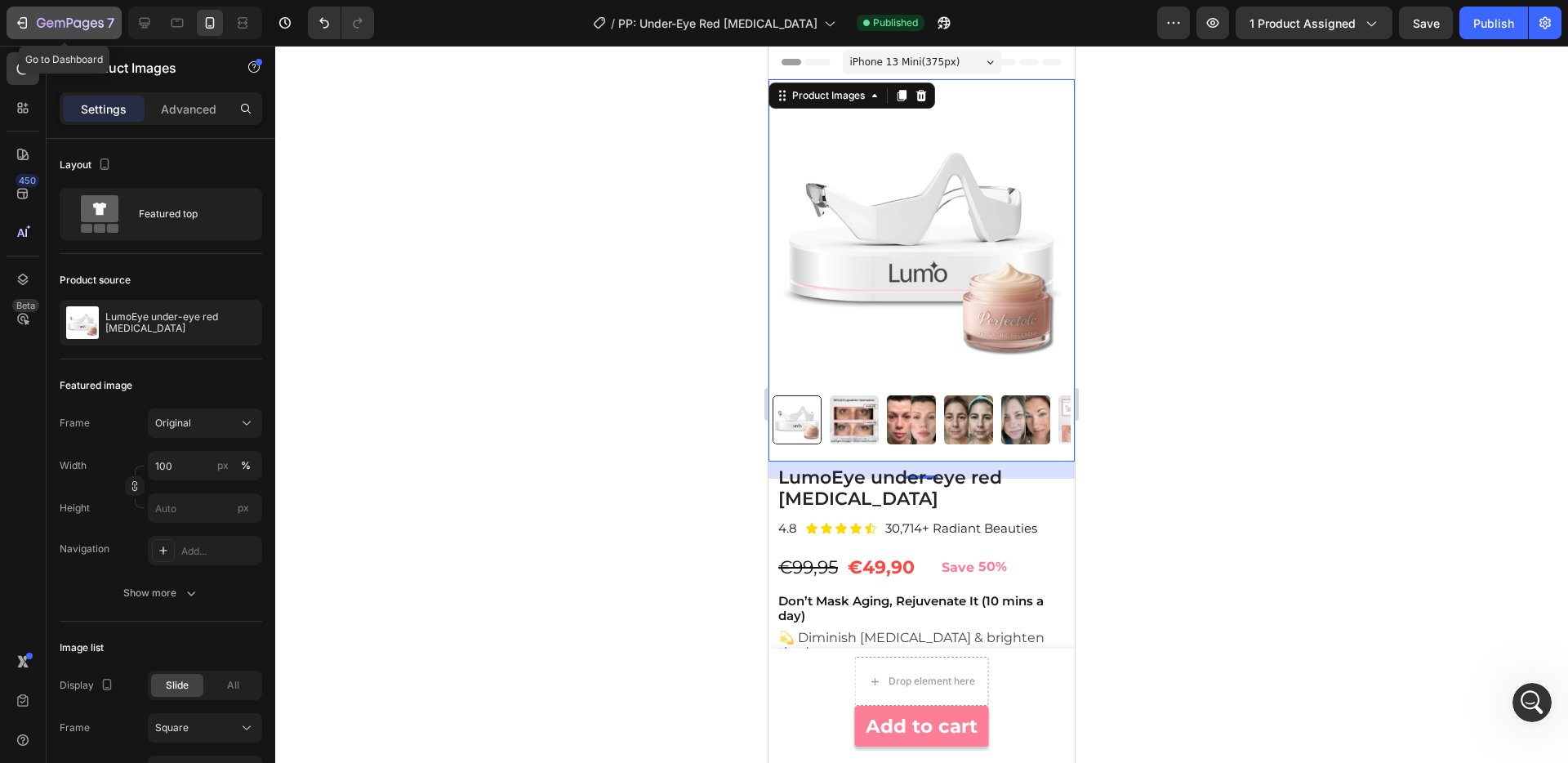
click at [31, 24] on div "7" at bounding box center [64, 22] width 100 height 19
